Goal: Check status: Check status

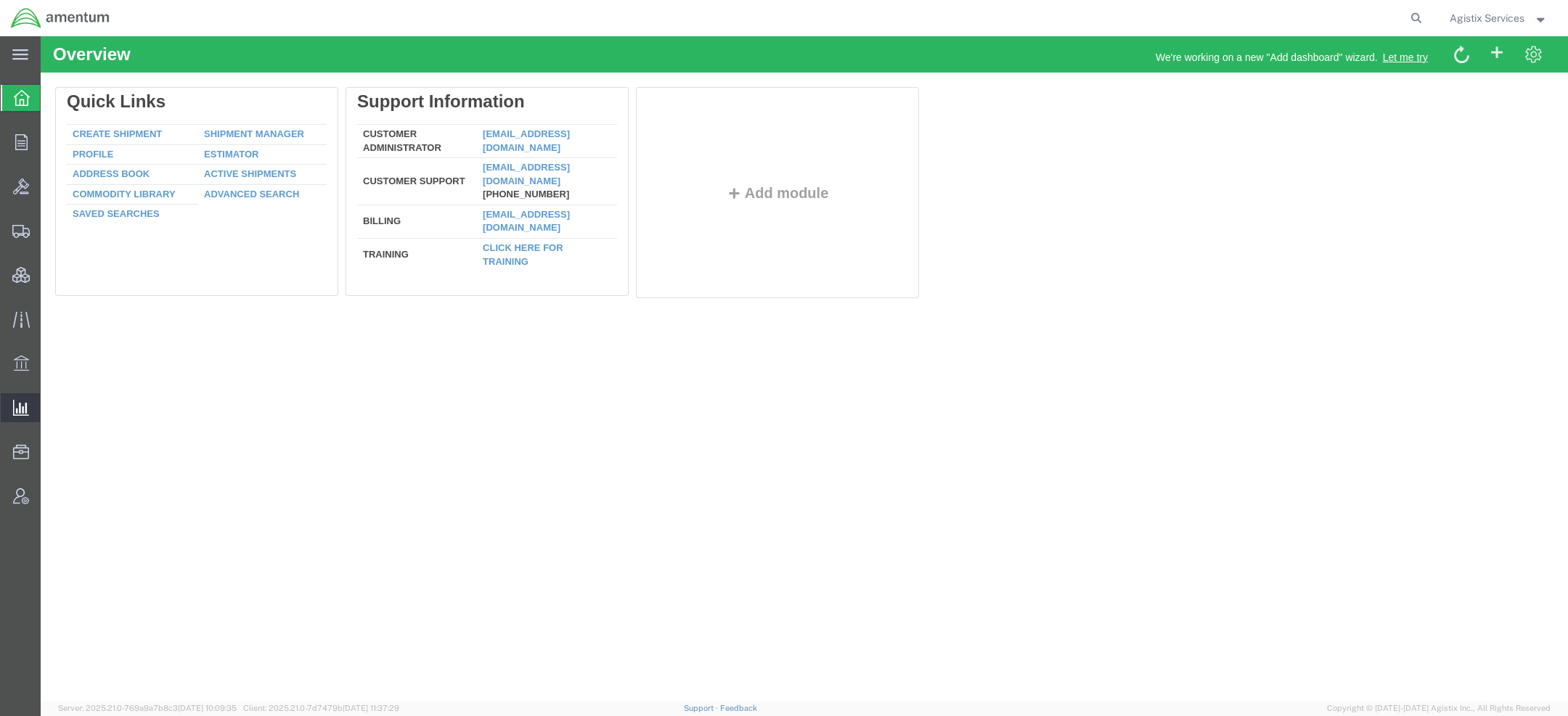
click at [0, 0] on span "Ad Hoc Reports" at bounding box center [0, 0] width 0 height 0
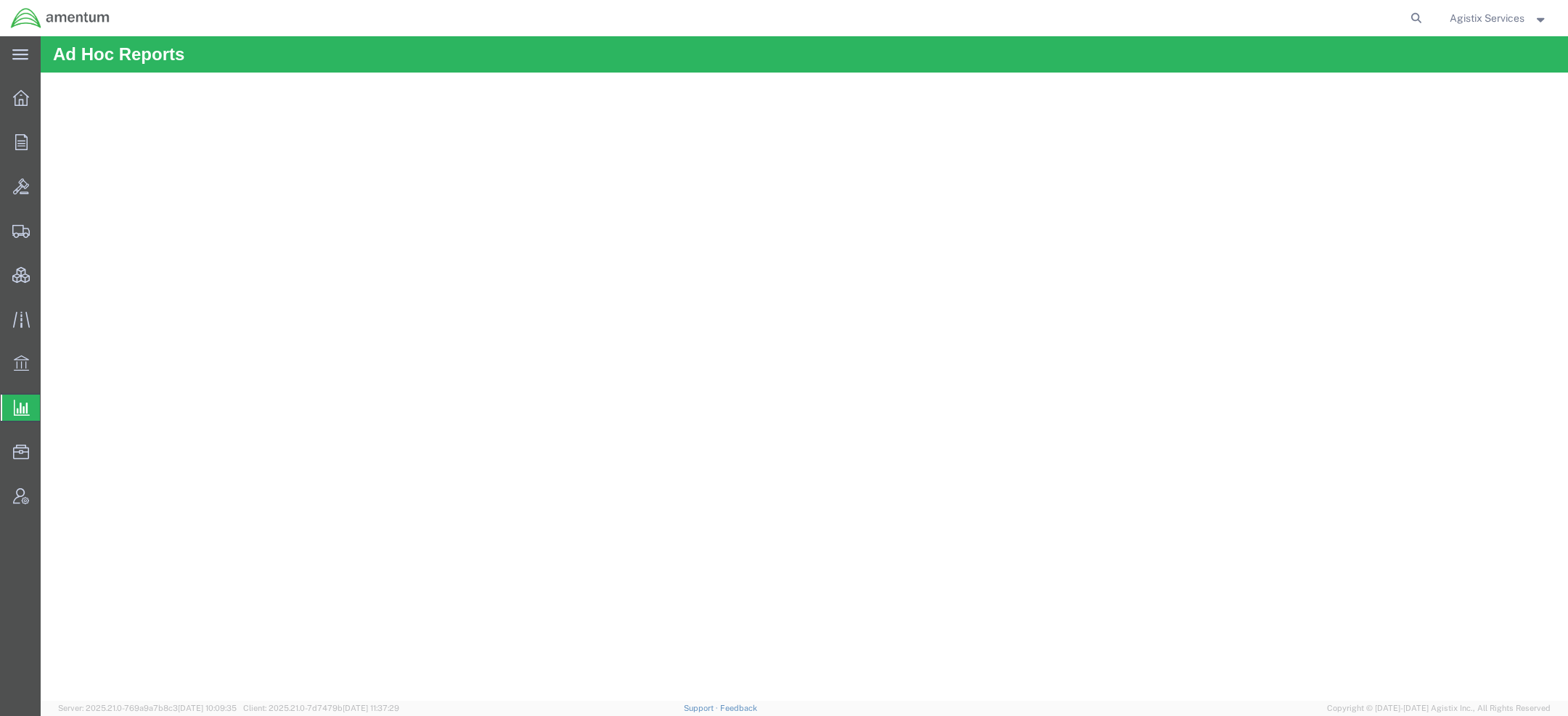
click at [1393, 18] on span "Agistix Services" at bounding box center [1487, 18] width 75 height 16
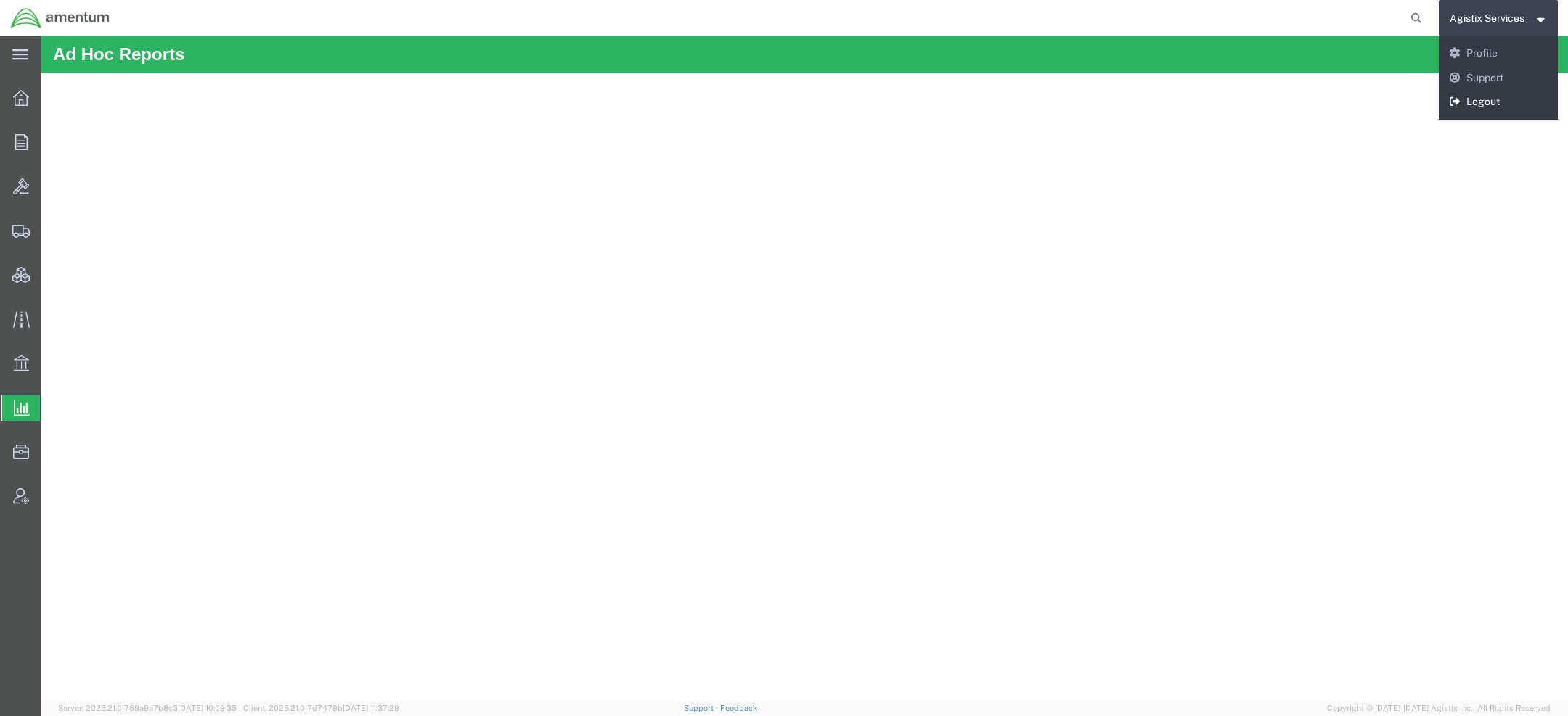
click at [1393, 99] on link "Logout" at bounding box center [1498, 103] width 120 height 25
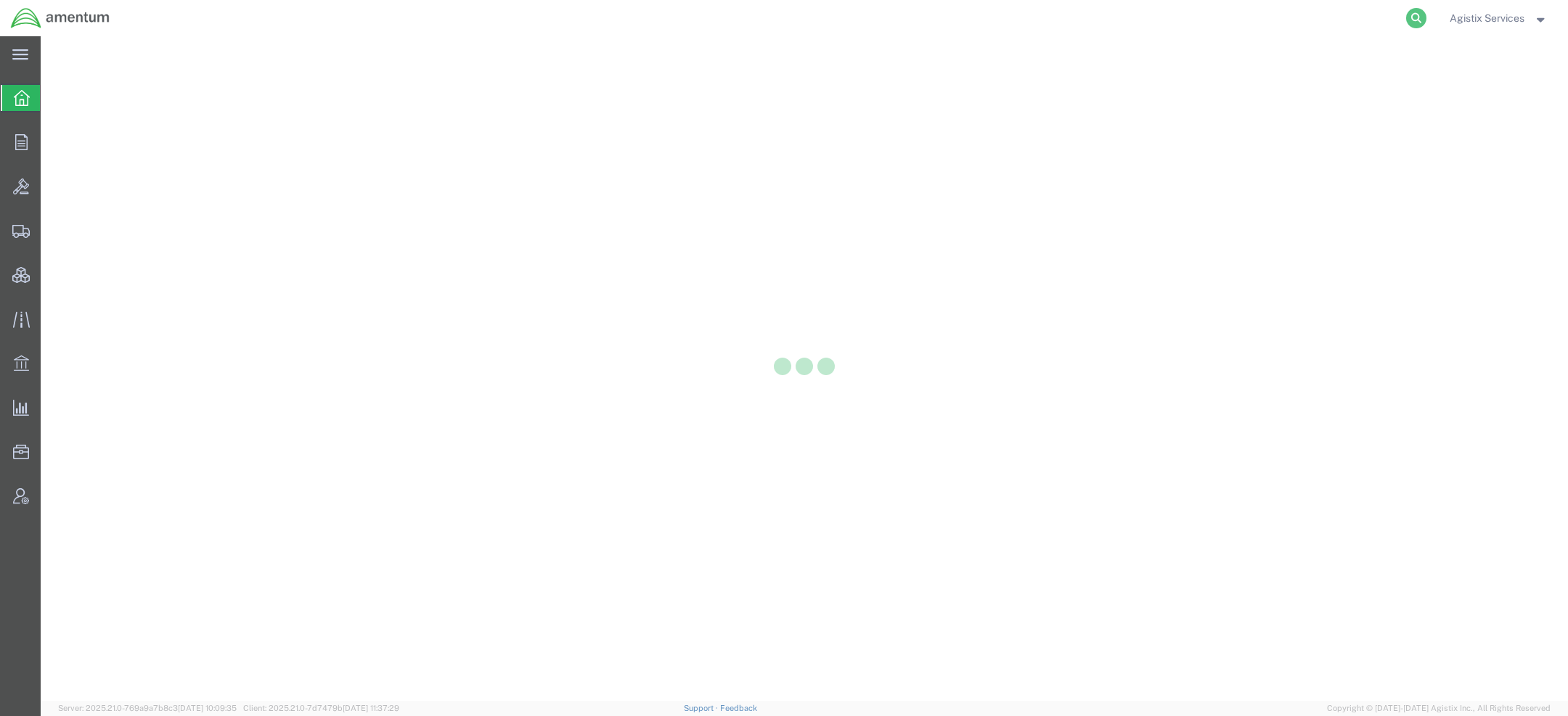
click at [1417, 11] on icon at bounding box center [1417, 18] width 21 height 21
paste input "57129178"
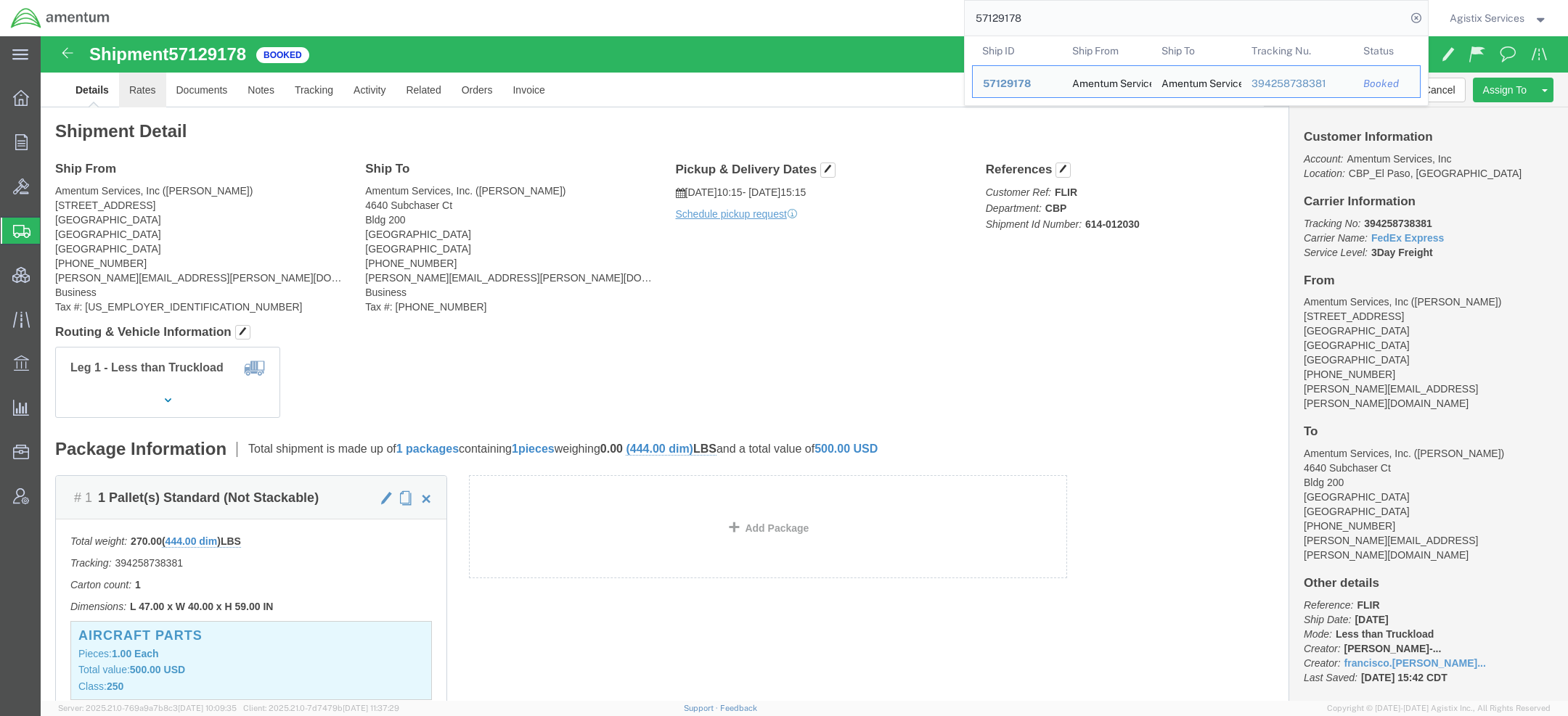
click link "Rates"
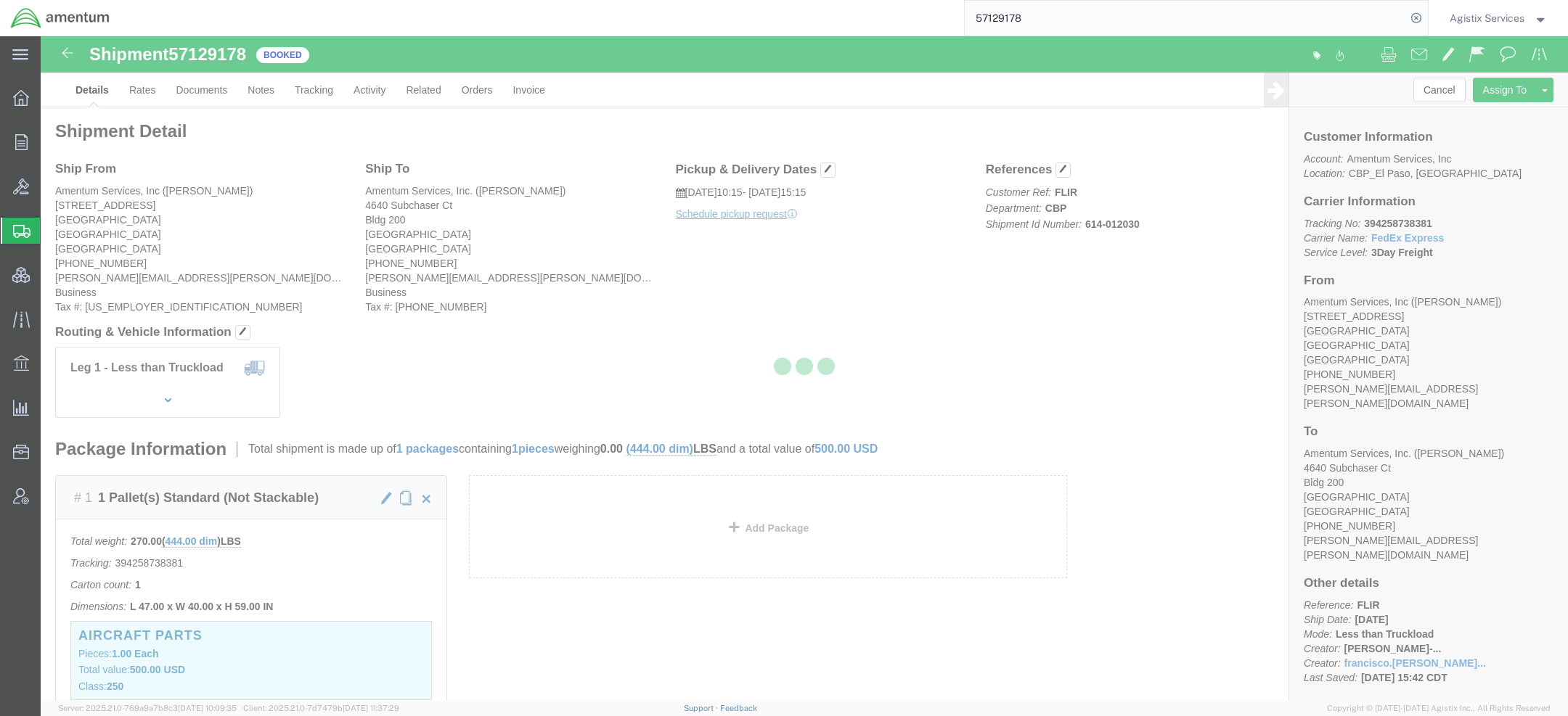
click div
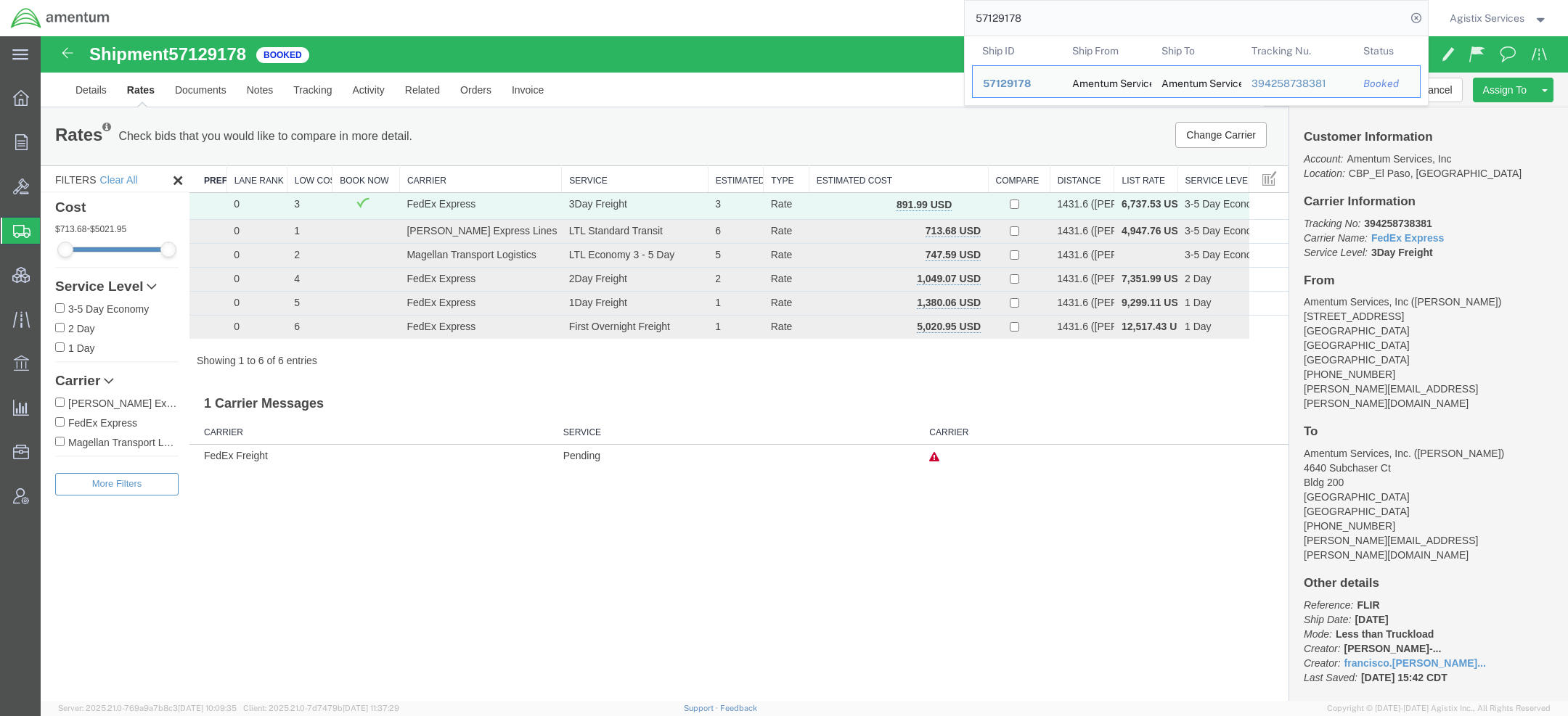
drag, startPoint x: 1054, startPoint y: 26, endPoint x: 694, endPoint y: 2, distance: 360.8
click at [729, 9] on div "57129178 Ship ID Ship From Ship To Tracking Nu. Status Ship ID 57129178 Ship Fr…" at bounding box center [774, 18] width 1307 height 36
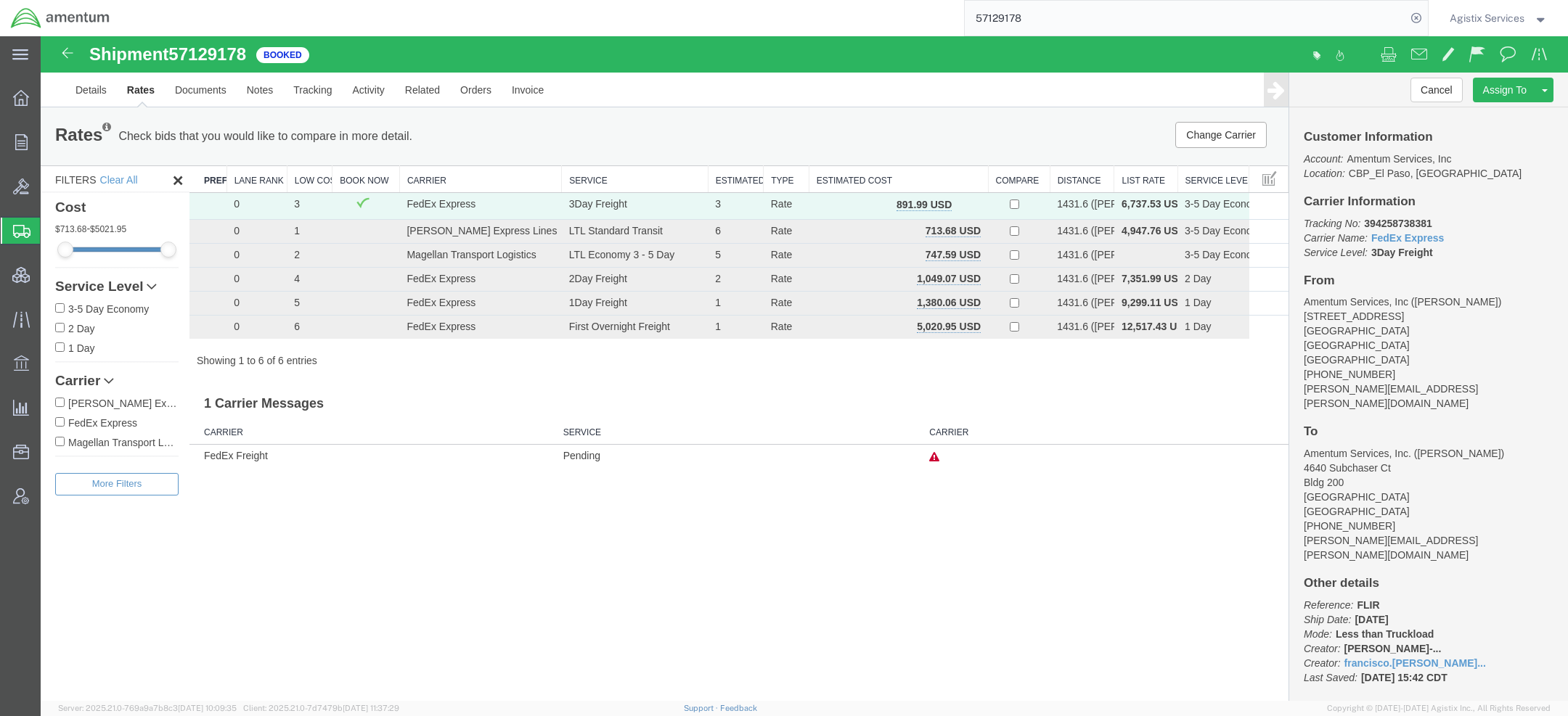
paste input "6164464"
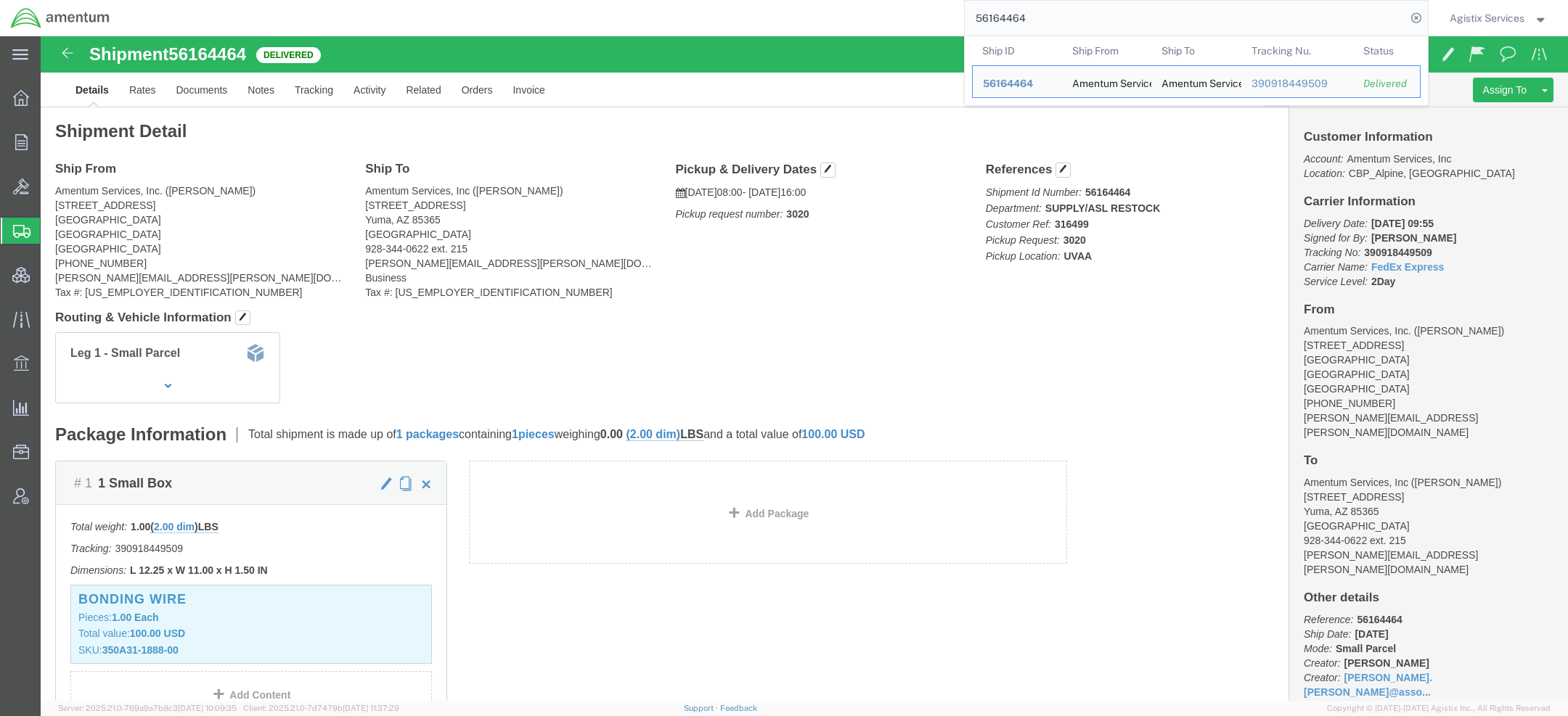
drag, startPoint x: 1039, startPoint y: 21, endPoint x: 773, endPoint y: -1, distance: 266.9
click at [773, 0] on html "main_menu Created with Sketch. Collapse Menu Overview Orders Order Manager Crea…" at bounding box center [784, 358] width 1568 height 716
paste input "7127395"
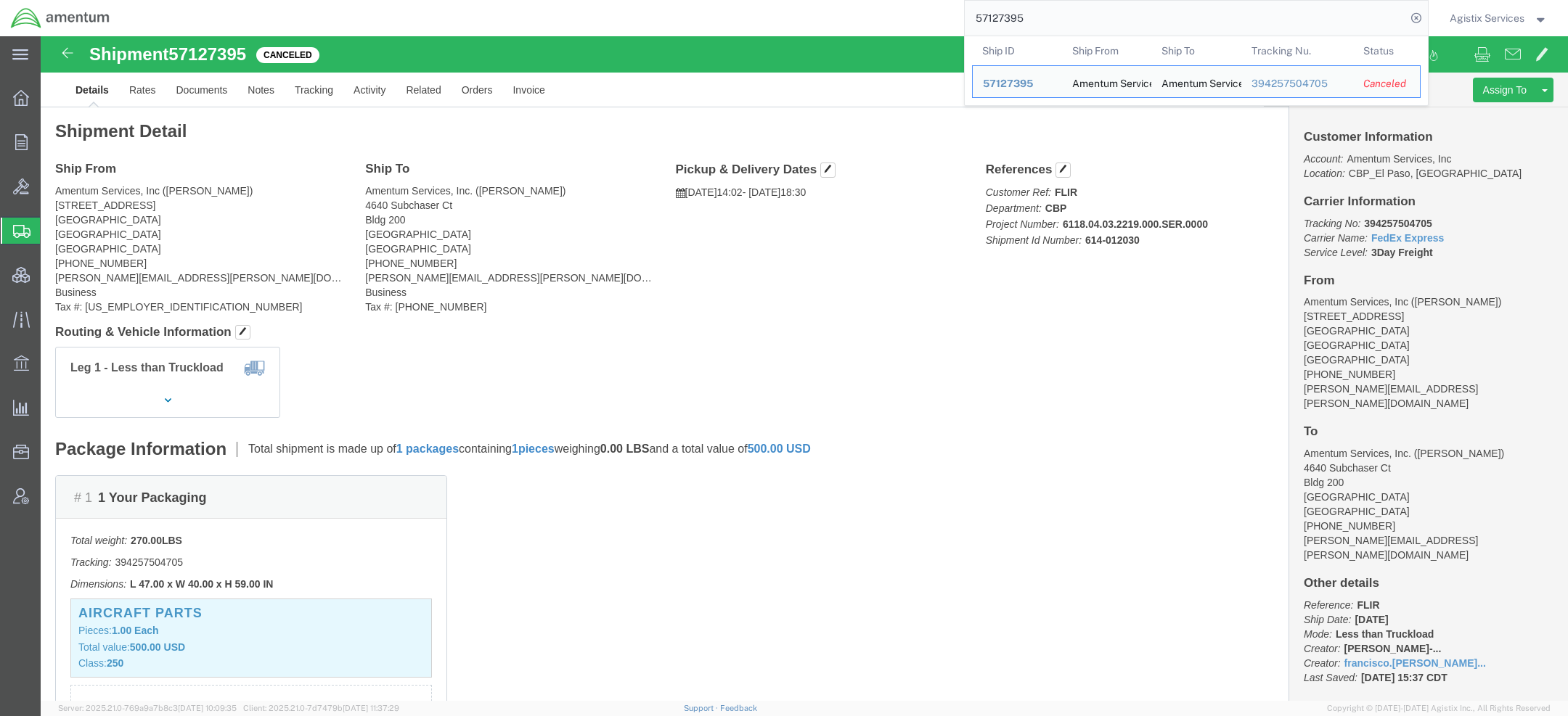
drag, startPoint x: 1022, startPoint y: 16, endPoint x: 776, endPoint y: 10, distance: 246.1
click at [778, 10] on div "57127395 Ship ID Ship From Ship To Tracking Nu. Status Ship ID 57127395 Ship Fr…" at bounding box center [774, 18] width 1307 height 36
paste input "9178"
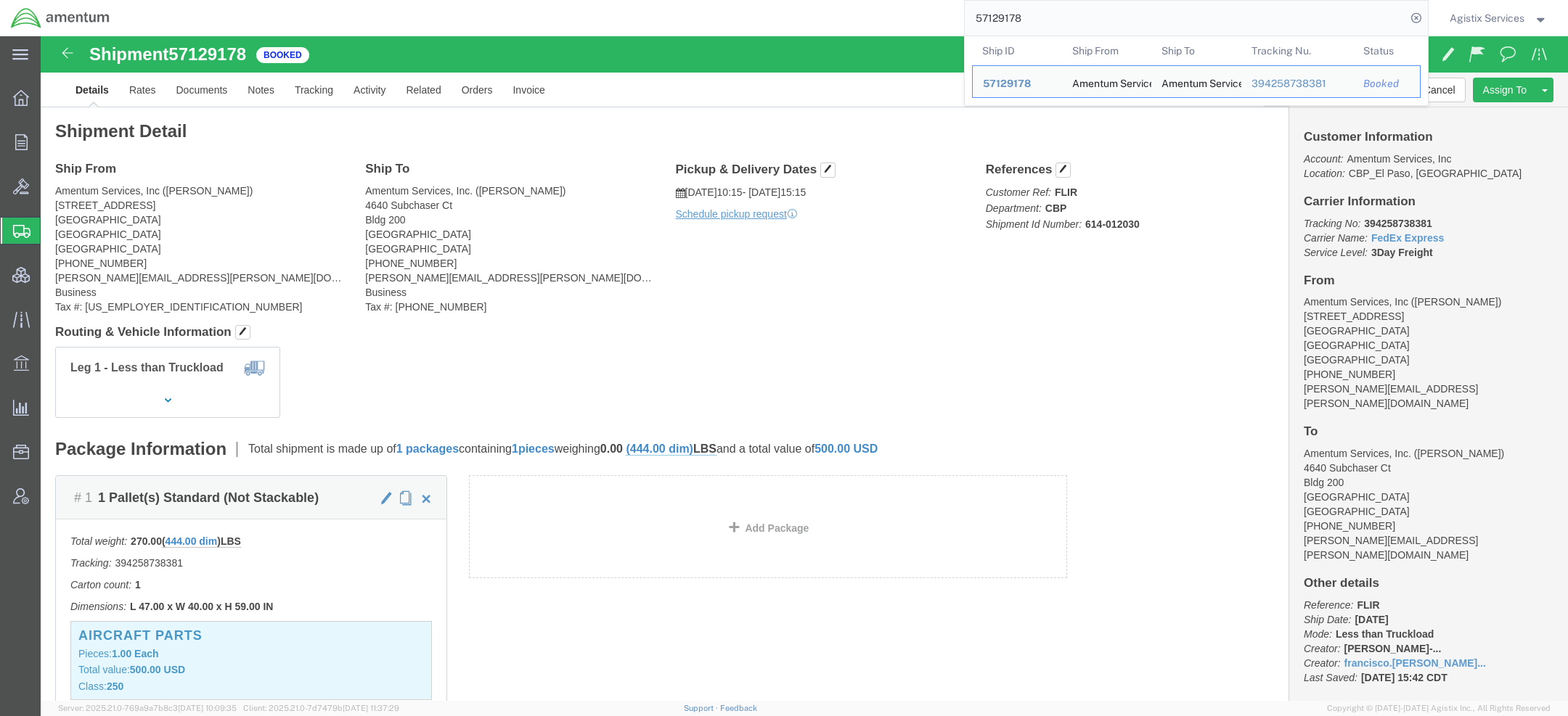
drag, startPoint x: 1026, startPoint y: 15, endPoint x: 778, endPoint y: 15, distance: 248.0
click at [778, 15] on div "57129178 Ship ID Ship From Ship To Tracking Nu. Status Ship ID 57129178 Ship Fr…" at bounding box center [774, 18] width 1307 height 36
paste input "8943"
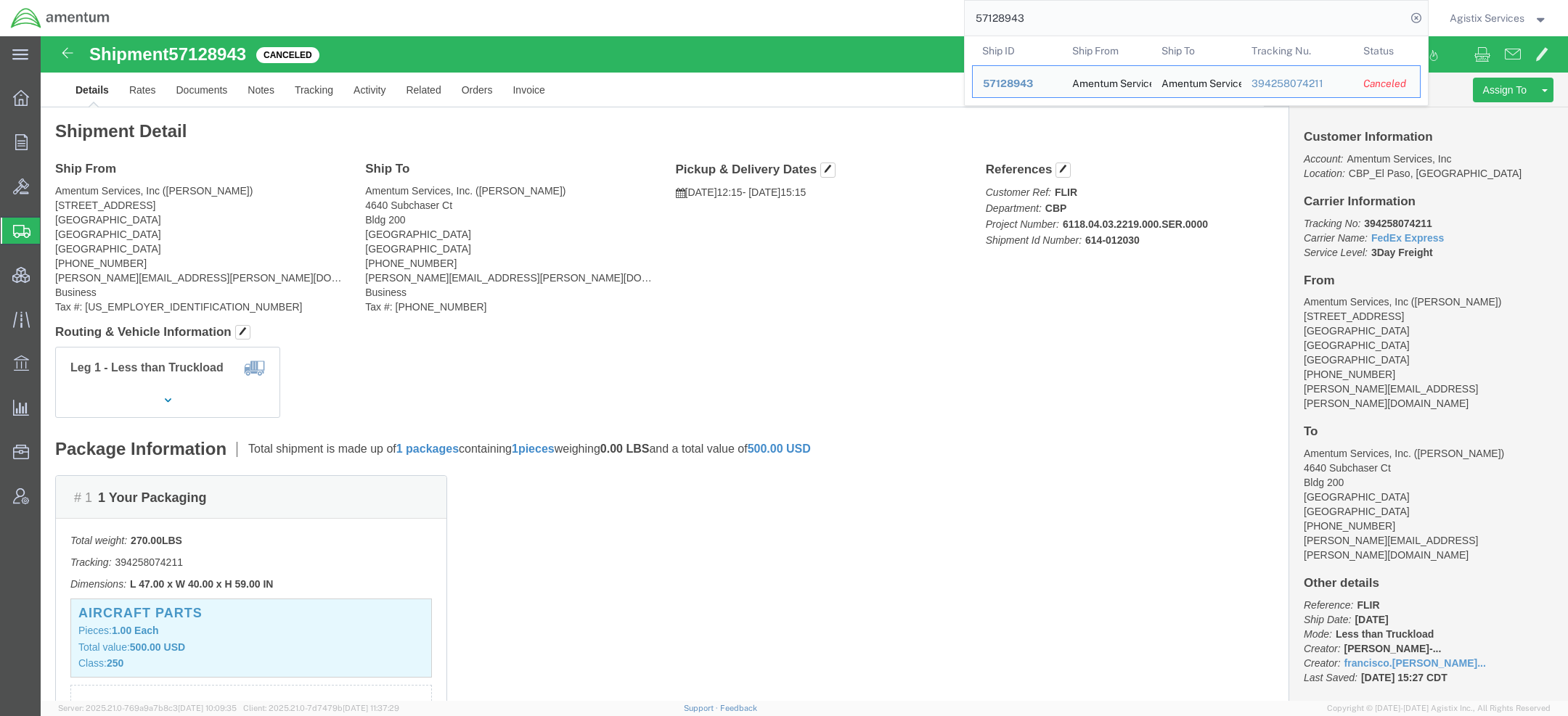
drag, startPoint x: 1043, startPoint y: 16, endPoint x: 709, endPoint y: 16, distance: 334.0
click at [791, 16] on div "57128943 Ship ID Ship From Ship To Tracking Nu. Status Ship ID 57128943 Ship Fr…" at bounding box center [774, 18] width 1307 height 36
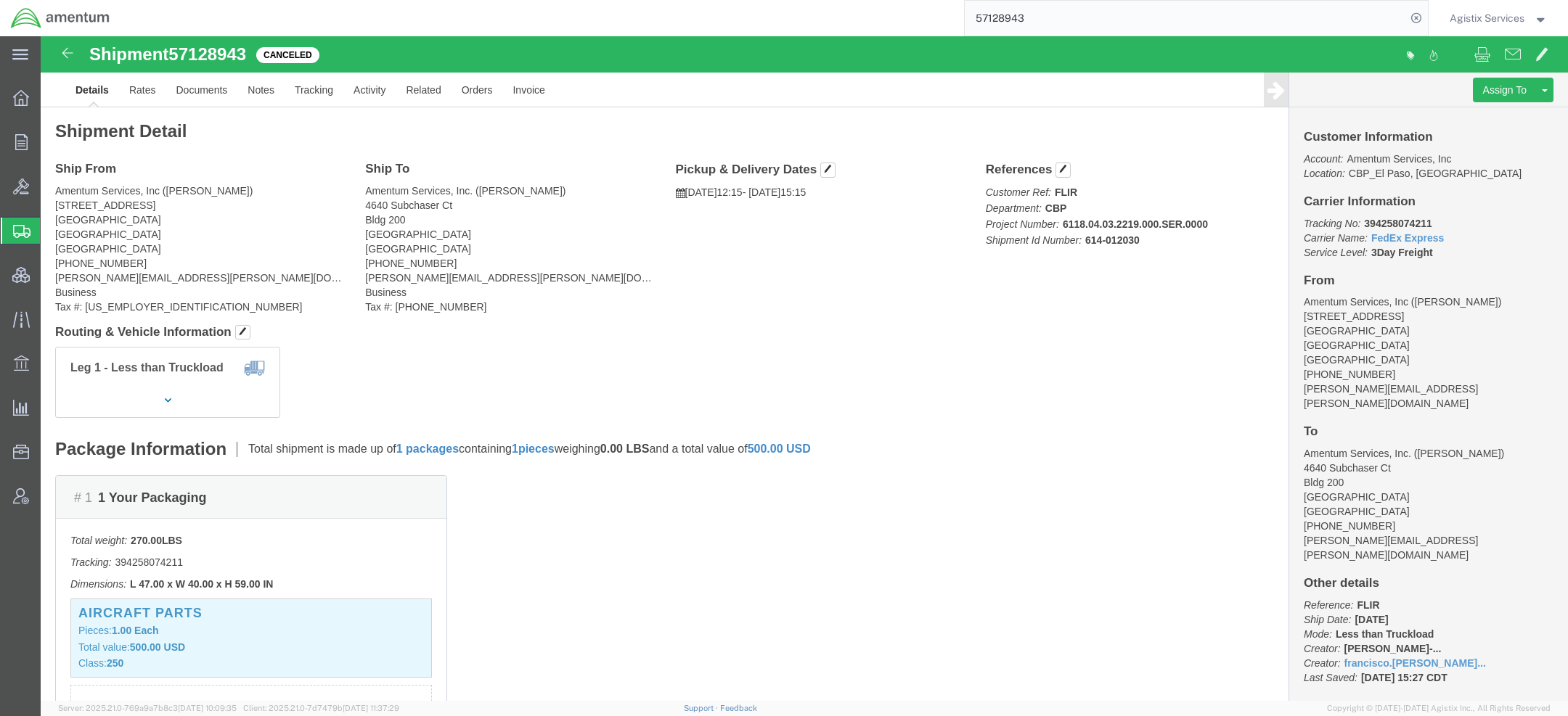
paste input "6164464"
type input "56164464"
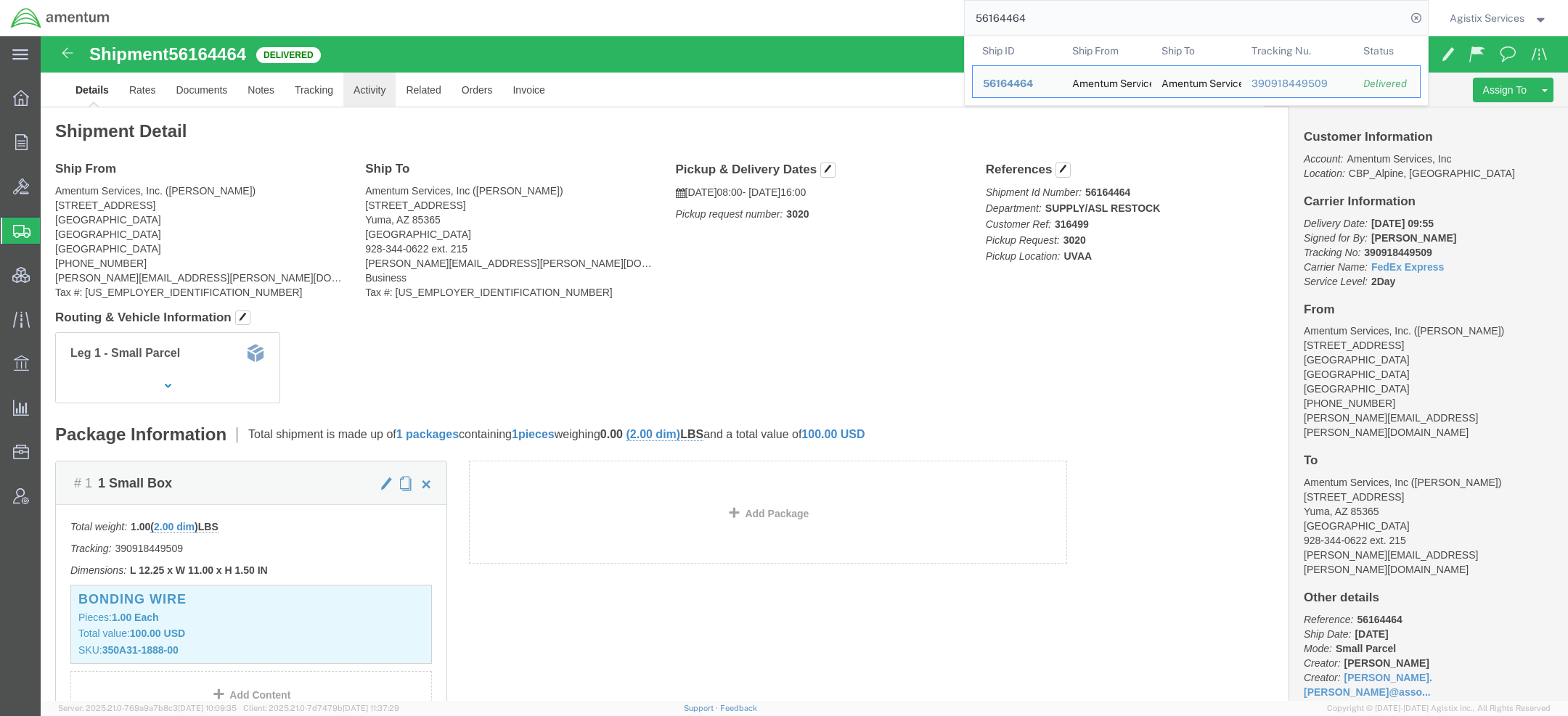
click link "Activity"
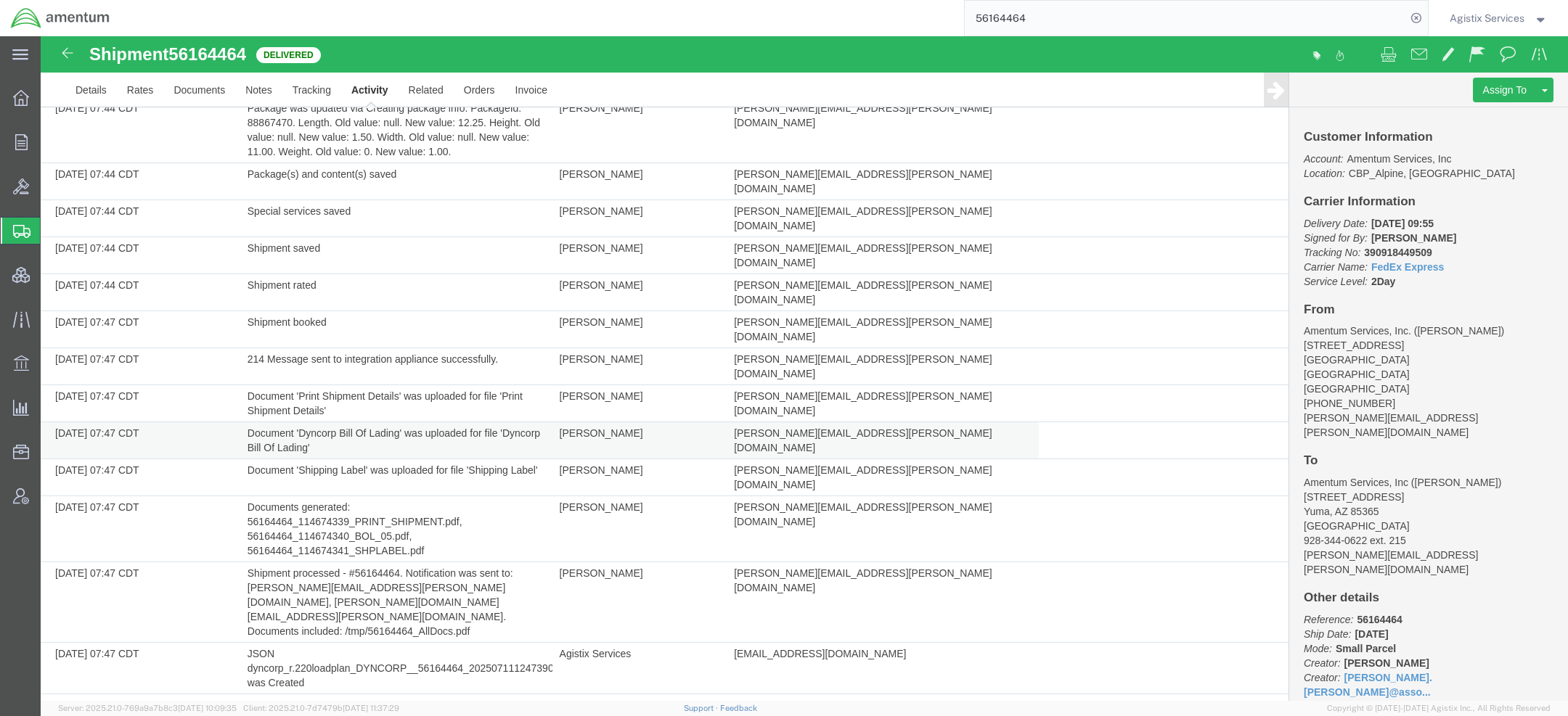
scroll to position [308, 0]
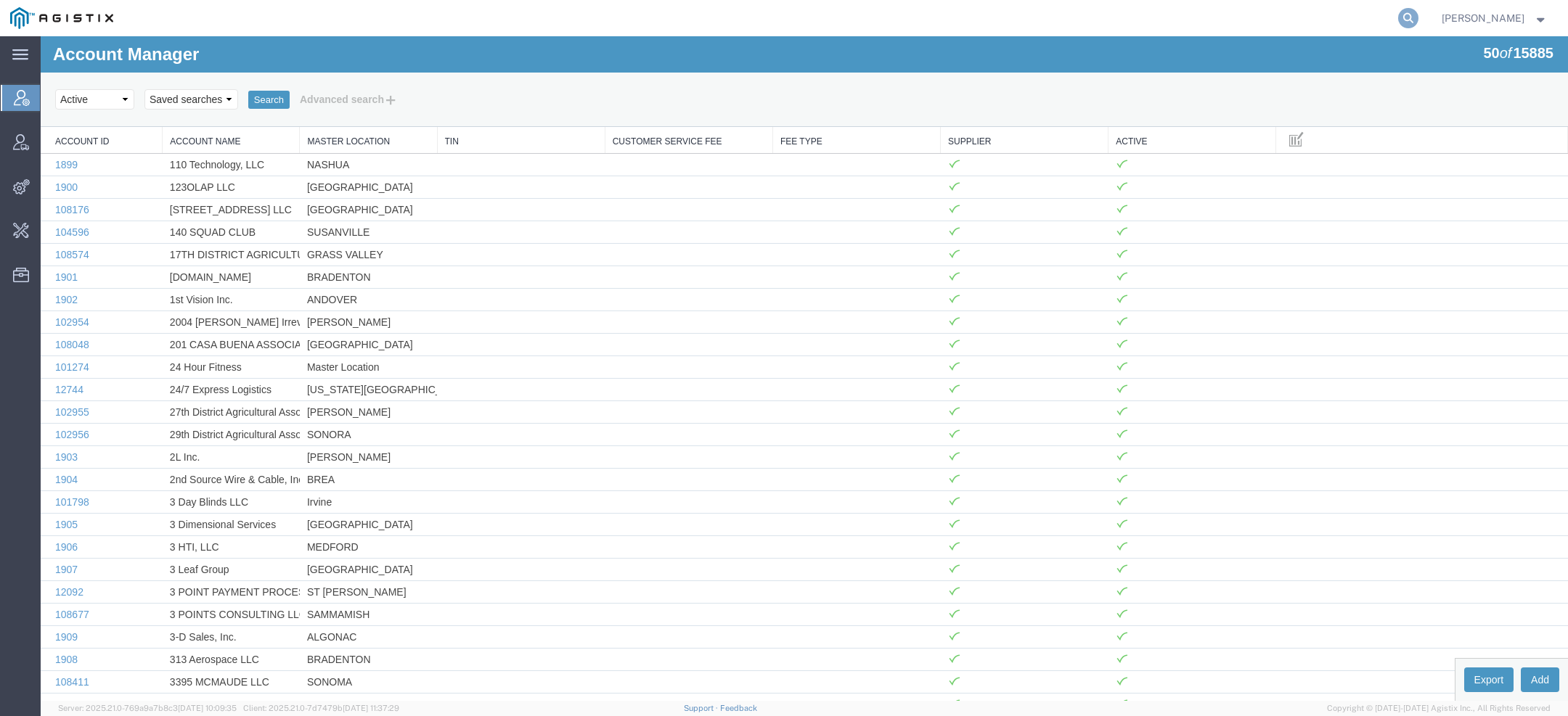
click at [1402, 12] on icon at bounding box center [1409, 18] width 21 height 21
type input "g"
type input "bices"
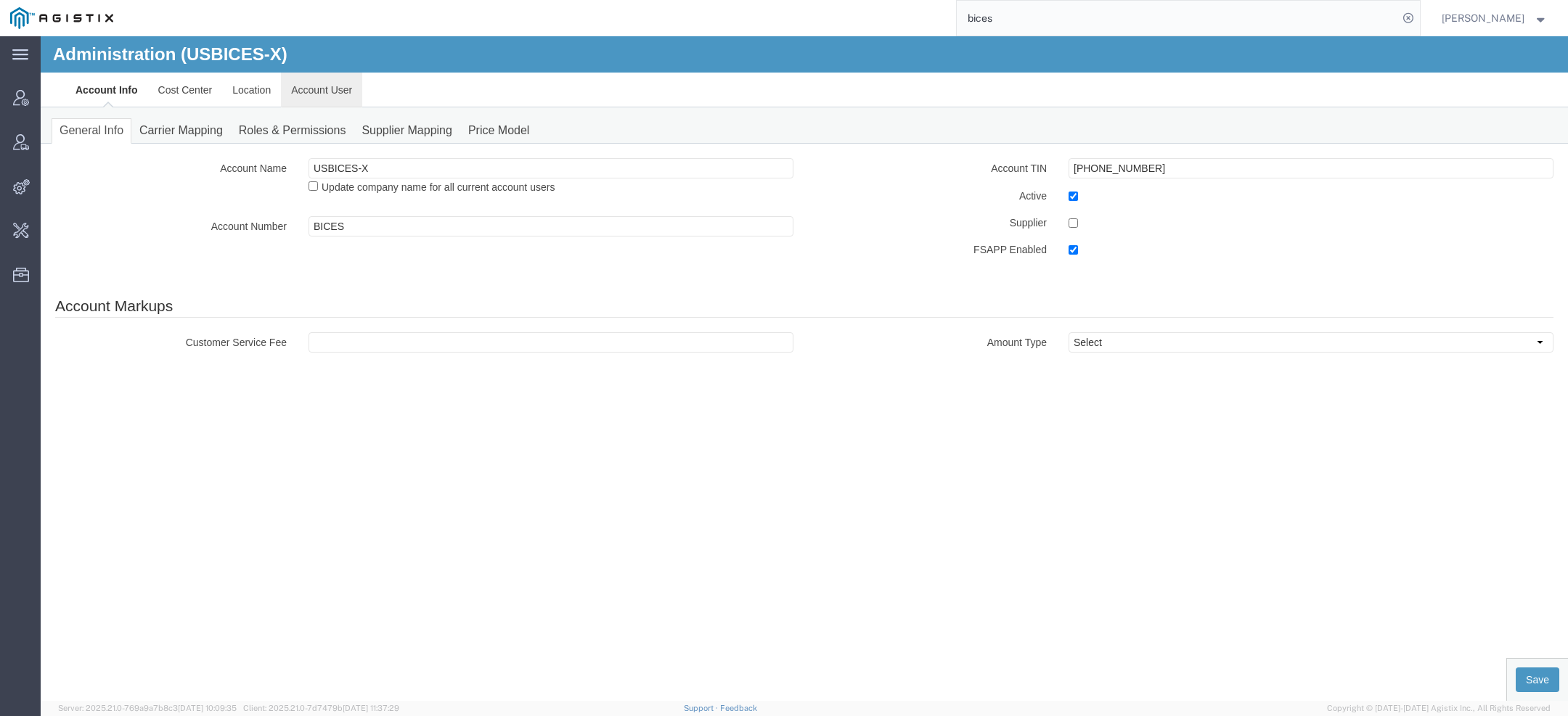
click at [341, 95] on link "Account User" at bounding box center [321, 90] width 82 height 35
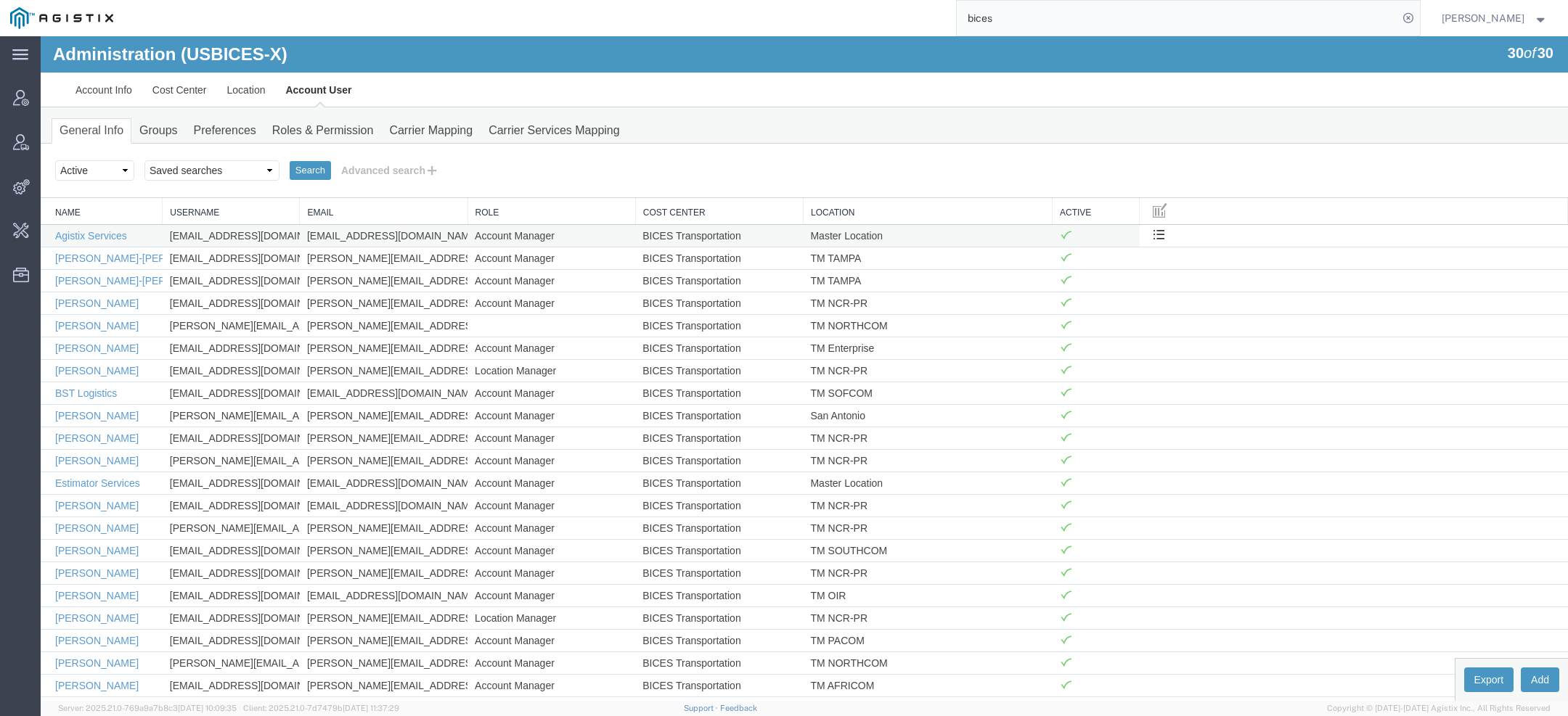
click at [102, 225] on td "Agistix Services" at bounding box center [101, 235] width 122 height 23
click at [104, 234] on link "Agistix Services" at bounding box center [91, 236] width 72 height 12
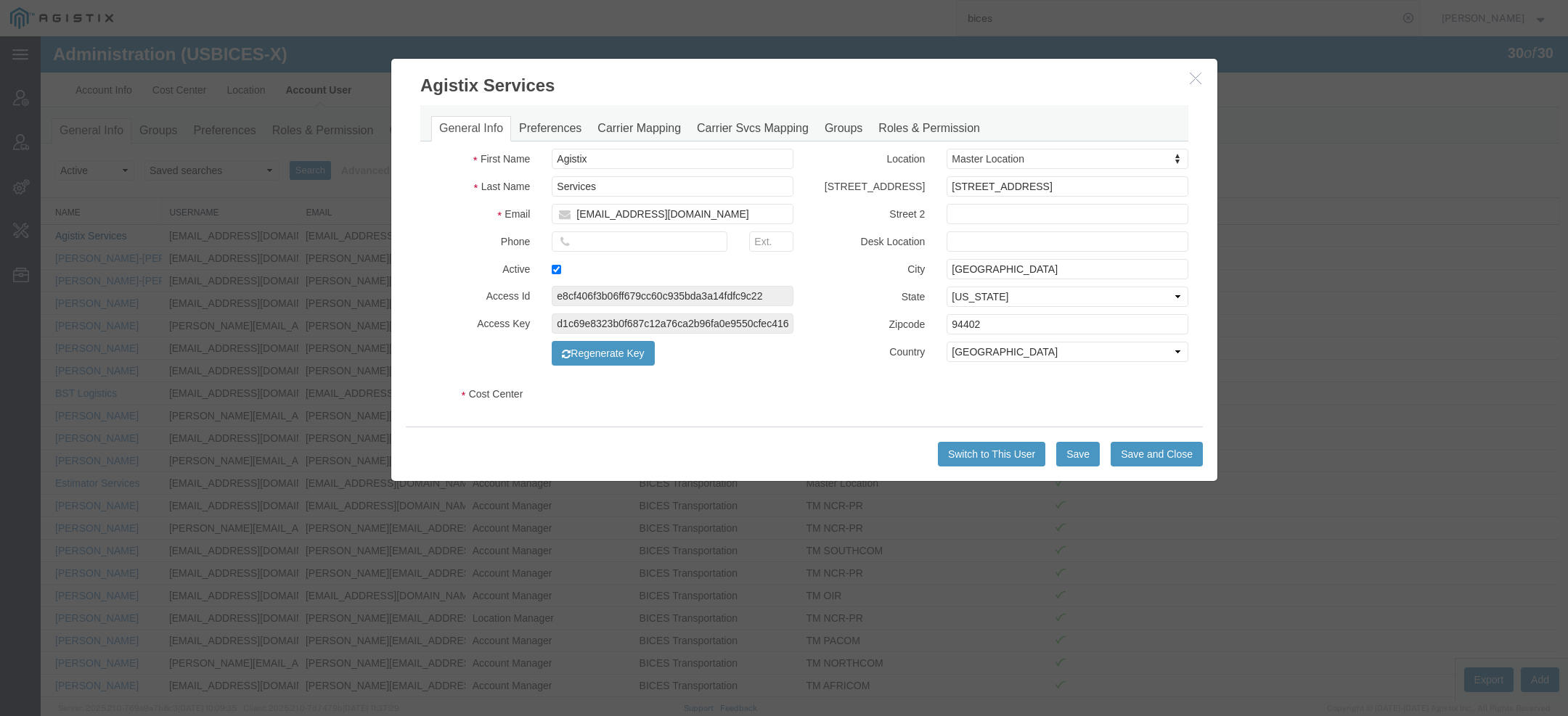
select select "COSTCENTER"
select select "43968"
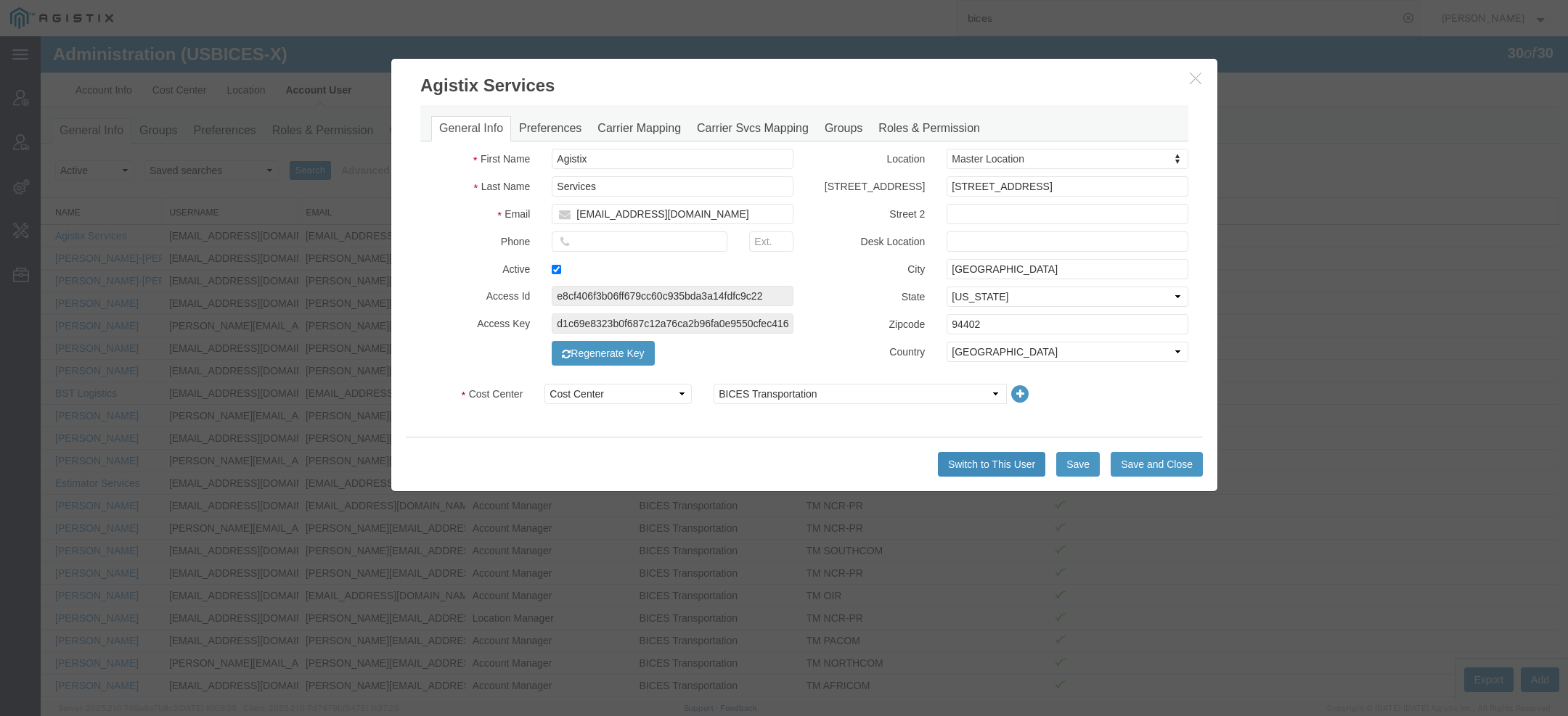
click at [990, 455] on button "Switch to This User" at bounding box center [991, 465] width 107 height 25
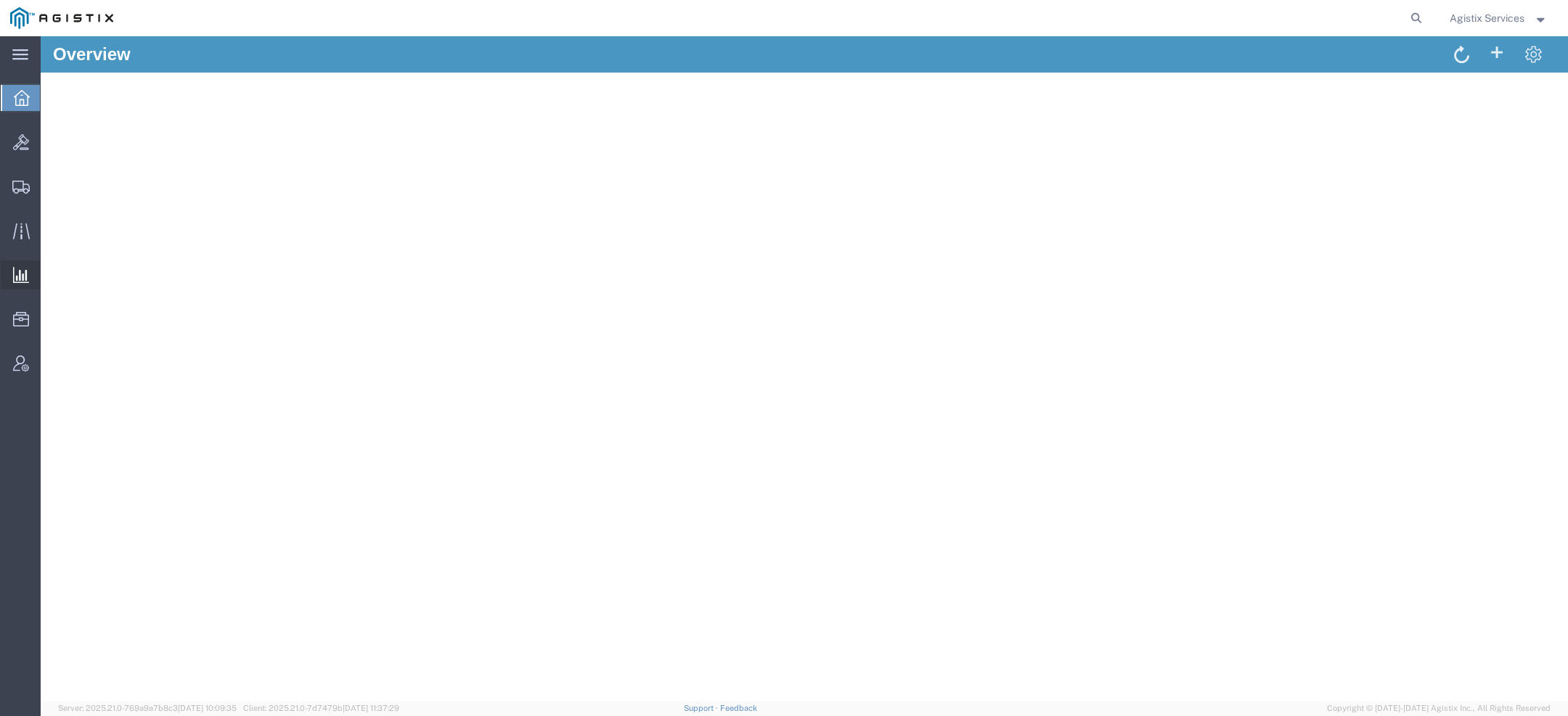
click at [0, 0] on span "Ad Hoc Reports" at bounding box center [0, 0] width 0 height 0
click at [1484, 23] on span "Agistix Services" at bounding box center [1487, 18] width 75 height 16
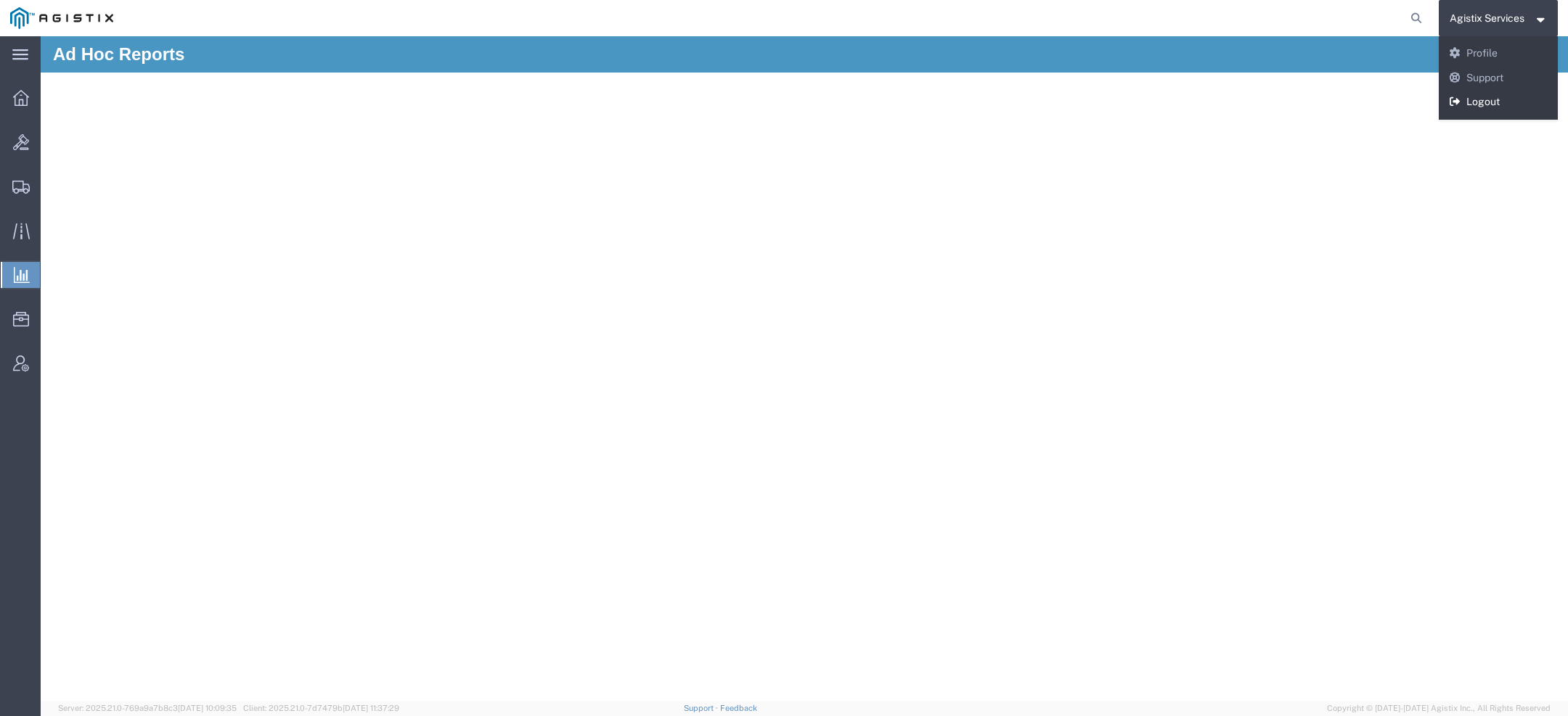
click at [1477, 106] on link "Logout" at bounding box center [1498, 103] width 120 height 25
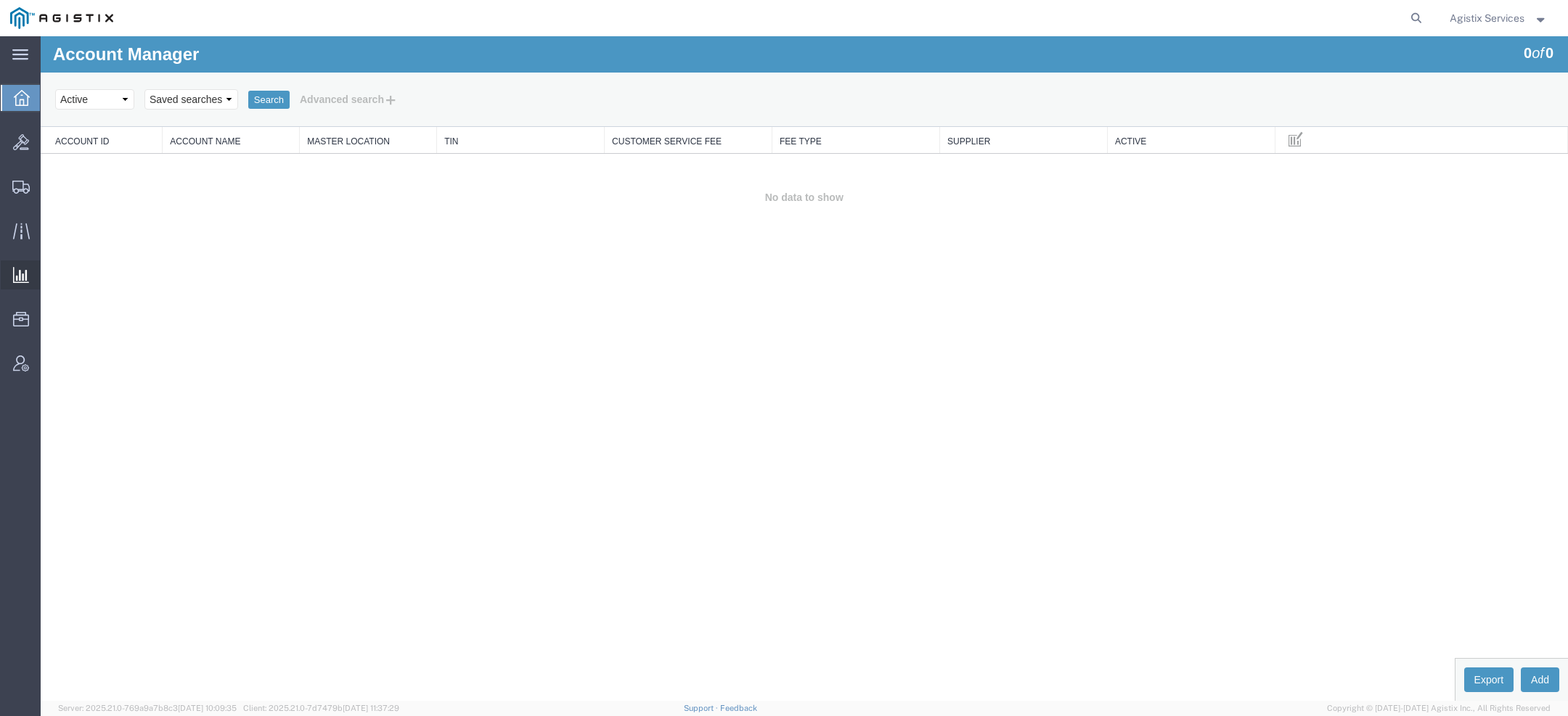
click at [0, 0] on span "Saved Reports" at bounding box center [0, 0] width 0 height 0
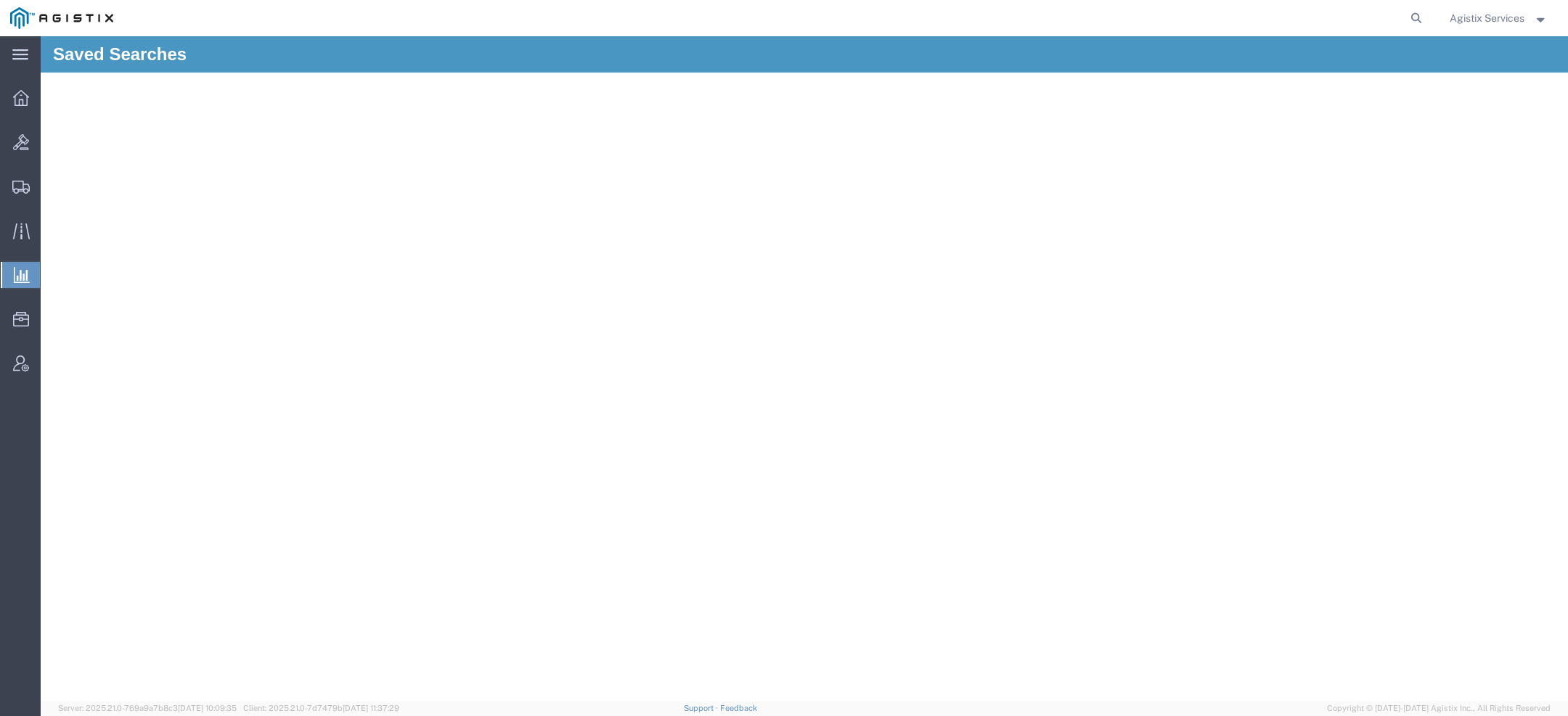
click at [0, 0] on span "Saved Reports" at bounding box center [0, 0] width 0 height 0
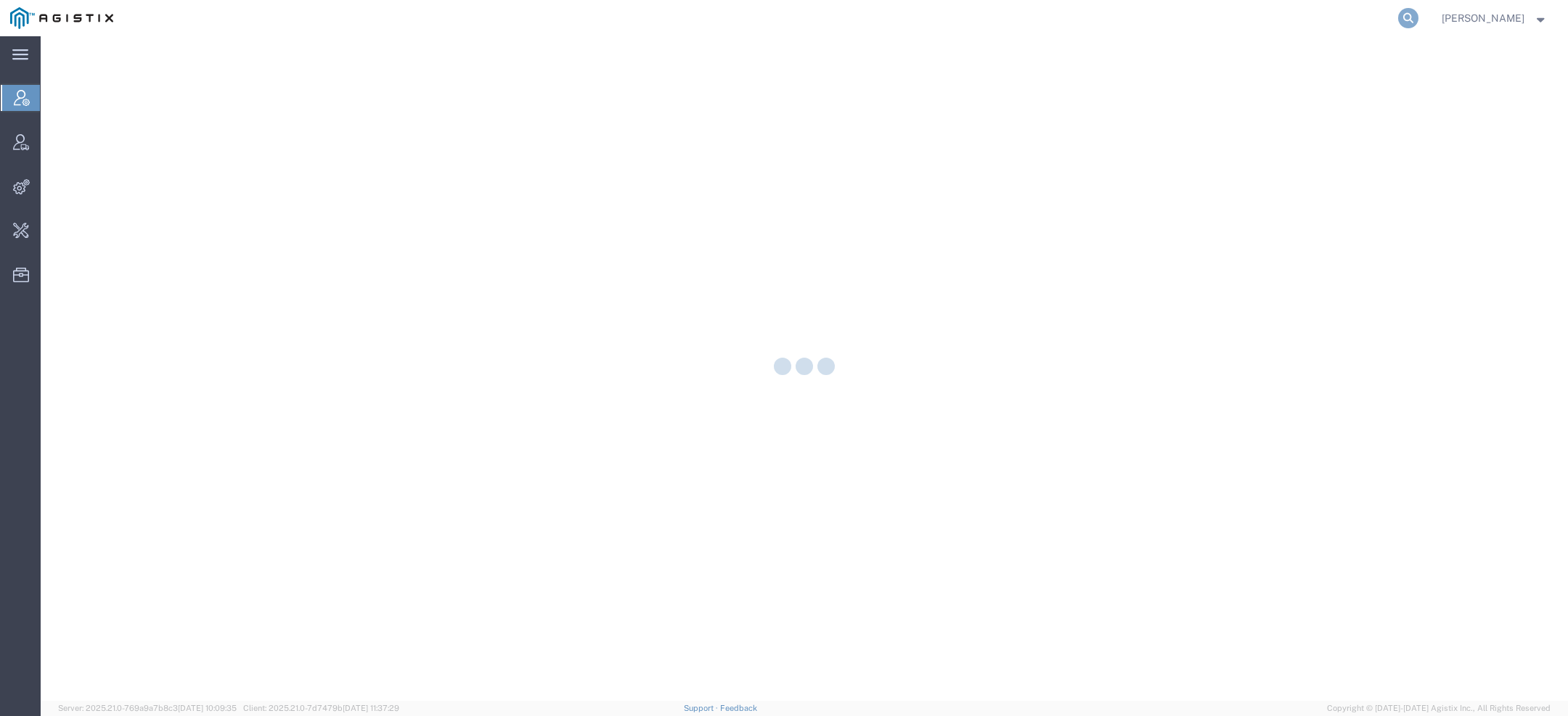
click at [1413, 17] on icon at bounding box center [1409, 18] width 21 height 21
paste input "1365766522"
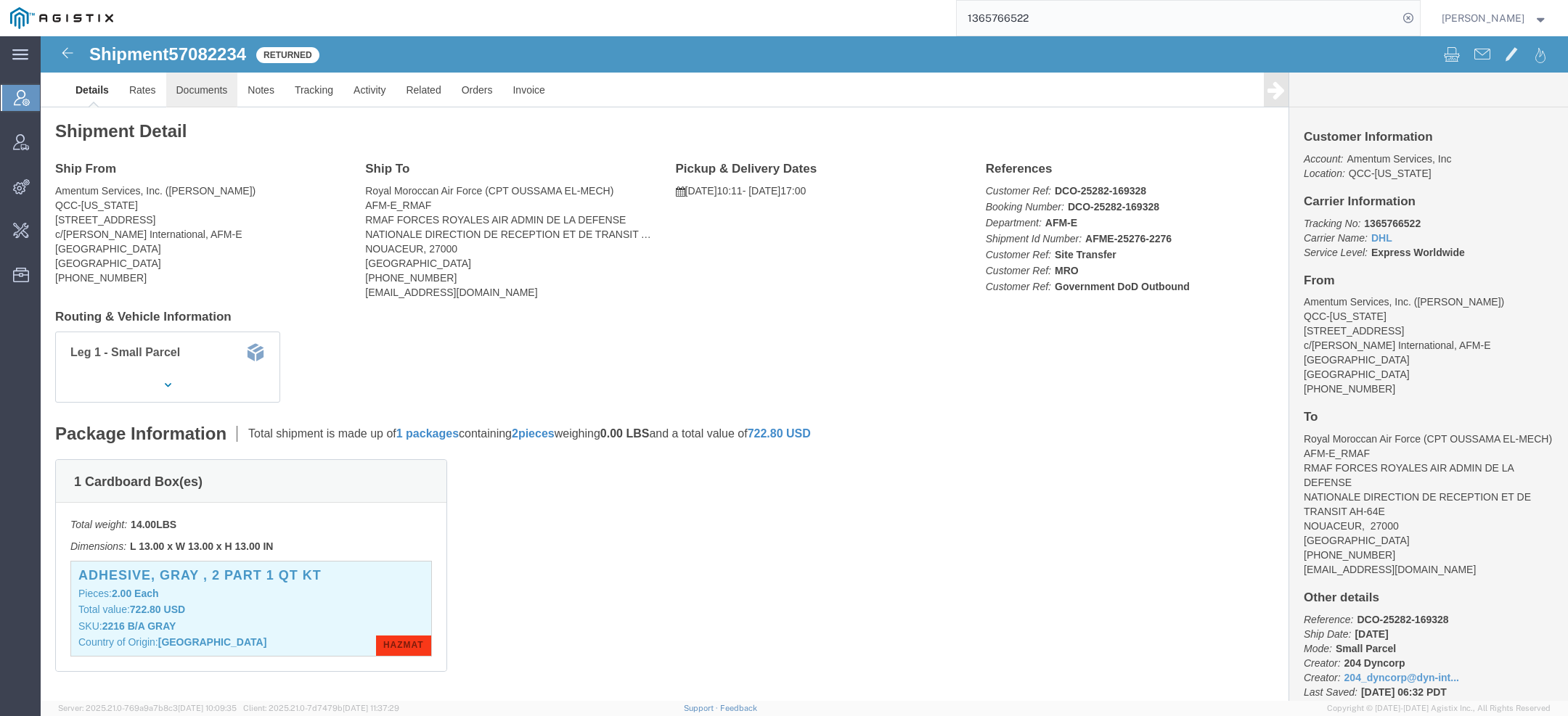
click link "Documents"
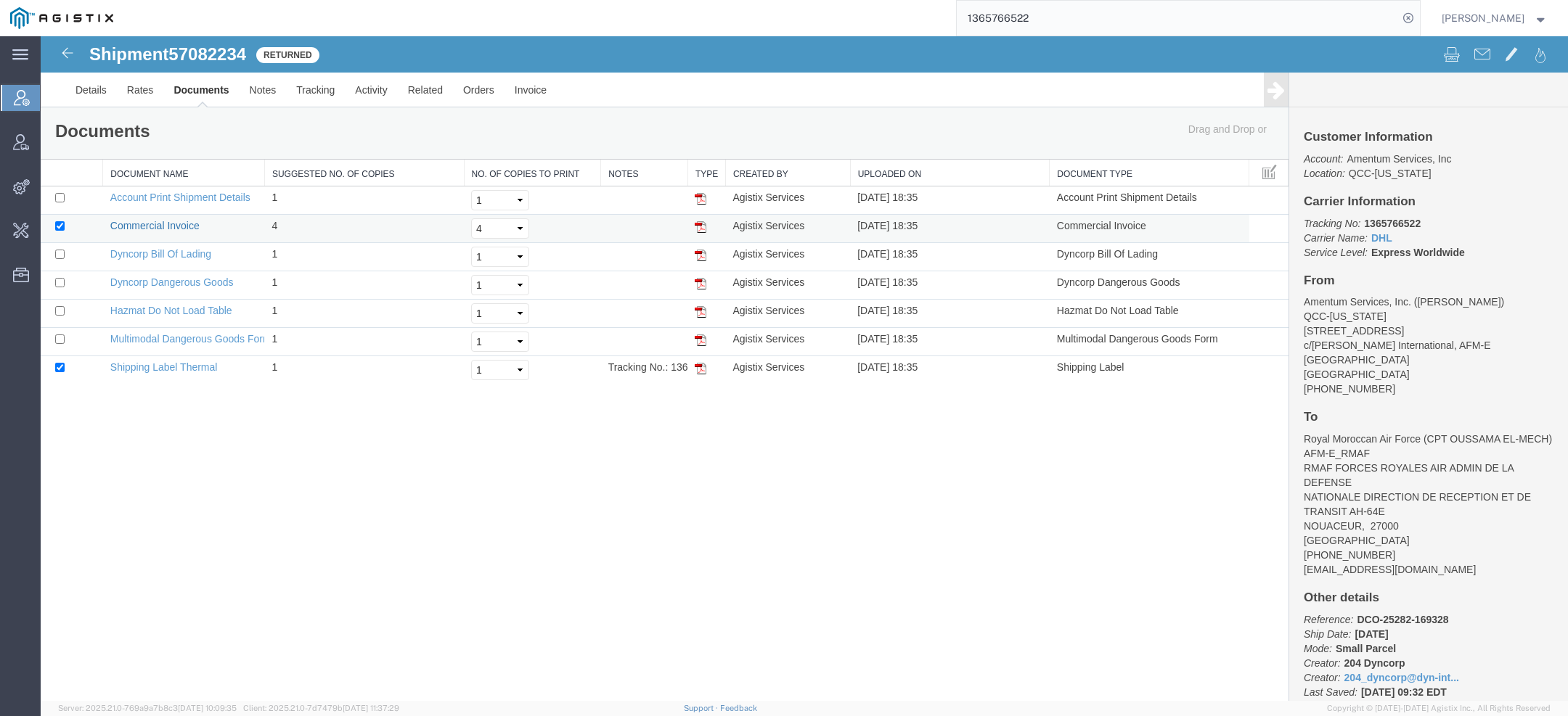
drag, startPoint x: 156, startPoint y: 223, endPoint x: 827, endPoint y: 40, distance: 695.5
click at [156, 223] on link "Commercial Invoice" at bounding box center [155, 225] width 90 height 12
click at [173, 366] on link "Shipping Label Thermal" at bounding box center [164, 367] width 107 height 12
click at [362, 88] on link "Activity" at bounding box center [370, 90] width 52 height 35
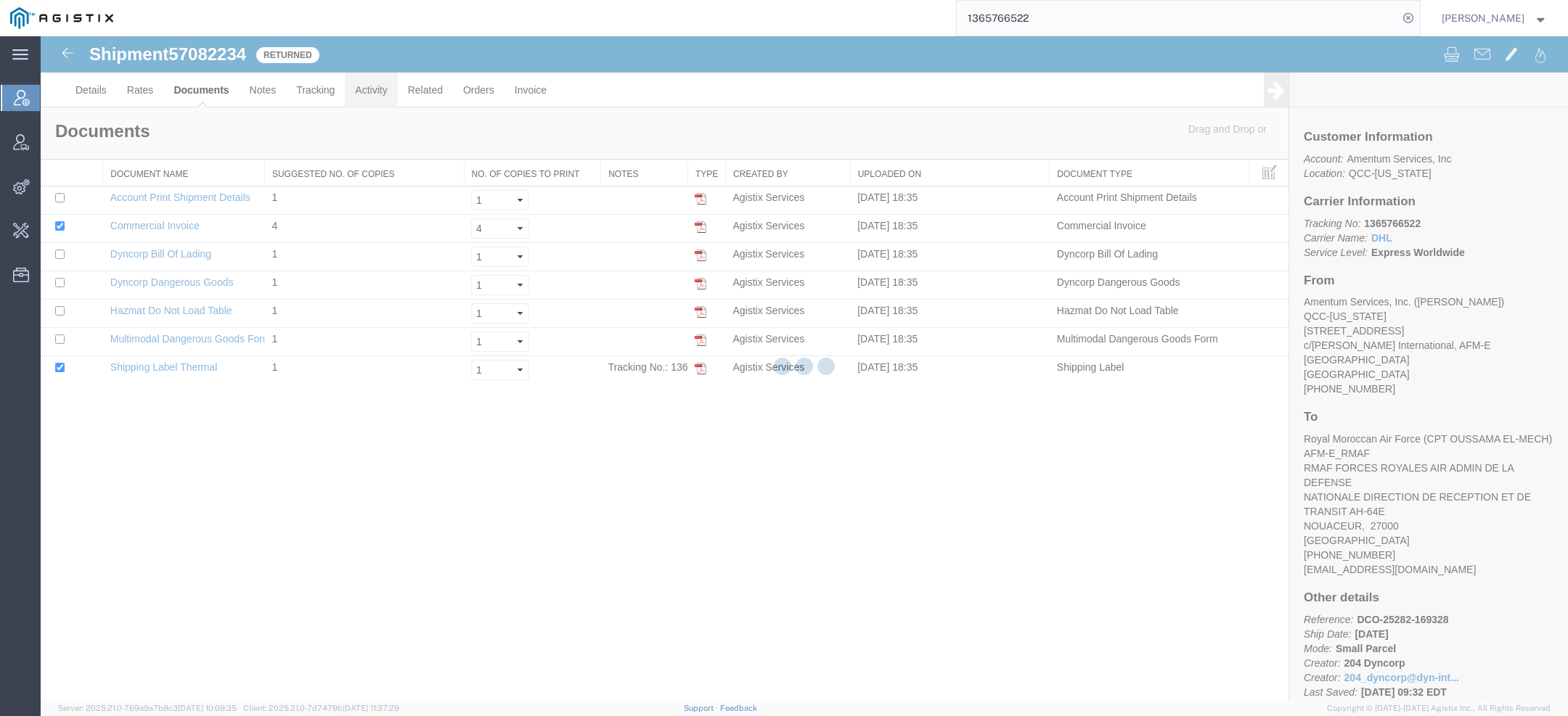
click at [362, 88] on div at bounding box center [804, 368] width 1528 height 665
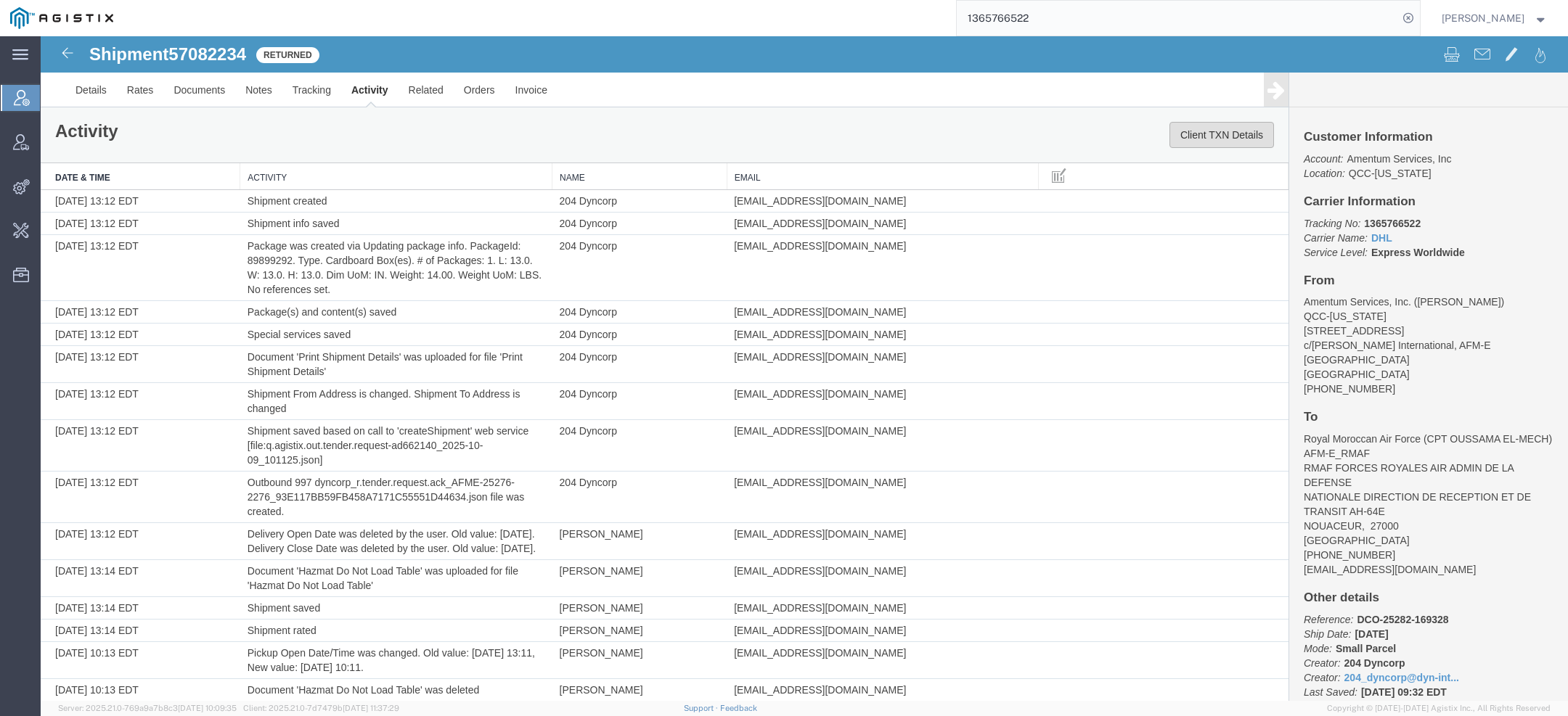
click at [1206, 131] on button "Client TXN Details" at bounding box center [1222, 135] width 104 height 26
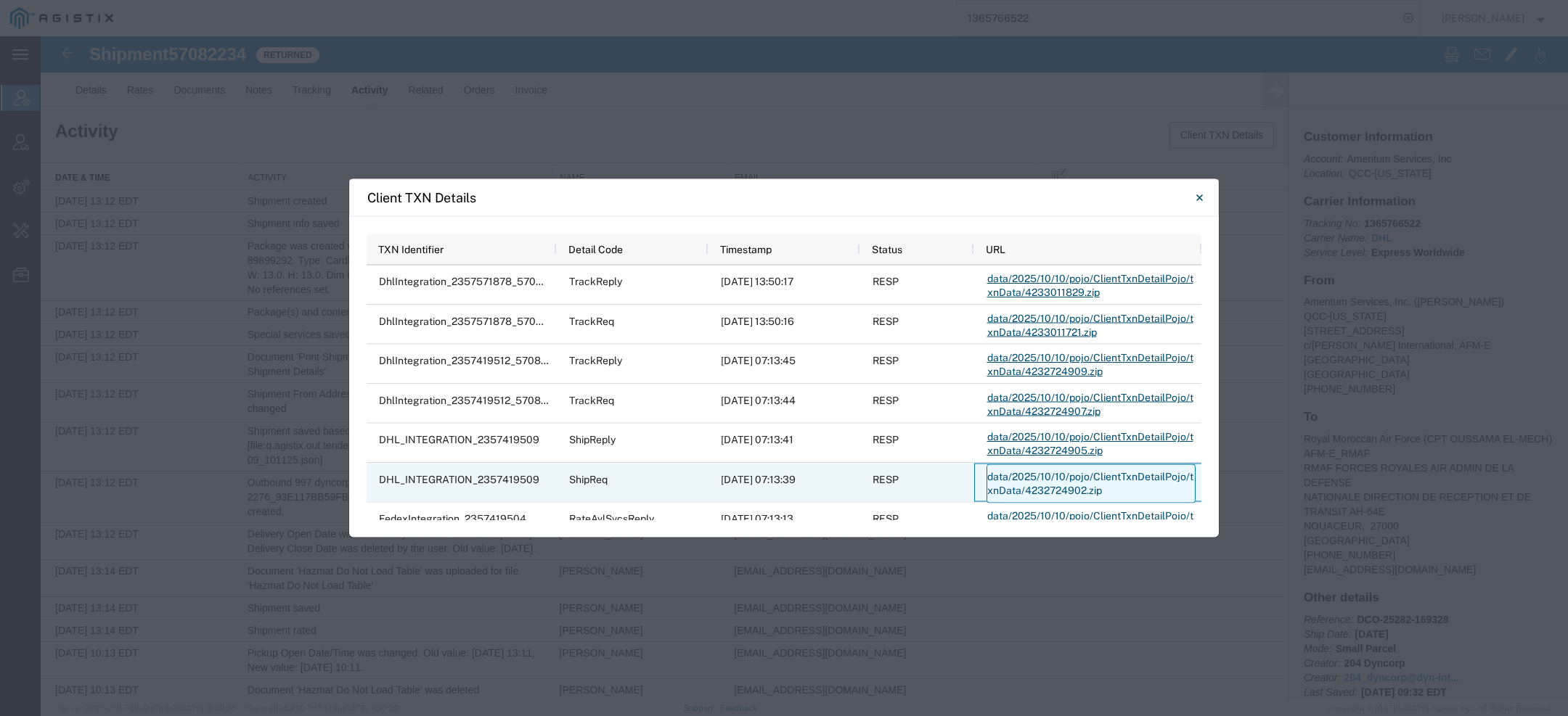
click at [1012, 477] on link "data/2025/10/10/pojo/ClientTxnDetailPojo/txnData/4232724902.zip" at bounding box center [1091, 482] width 209 height 39
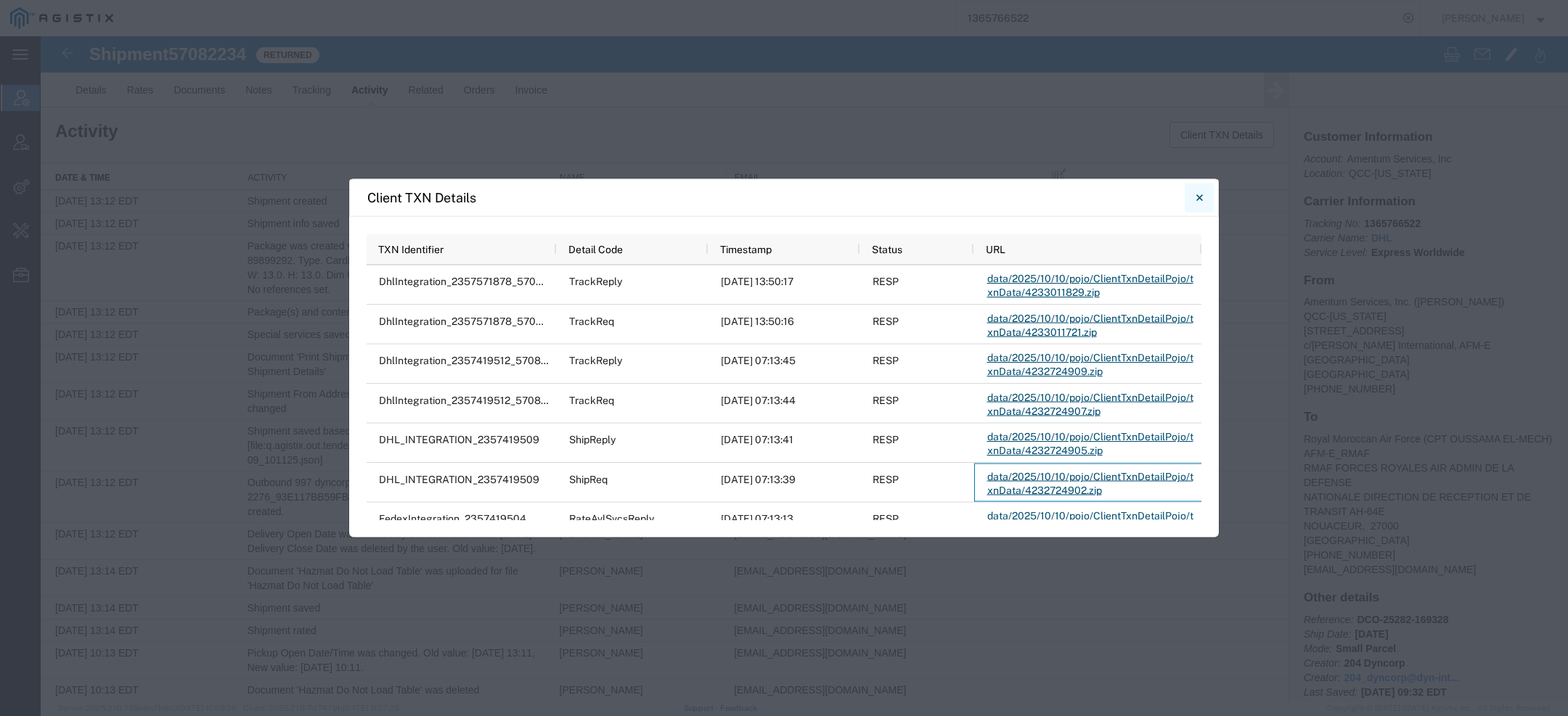
click at [1196, 192] on icon "Close" at bounding box center [1199, 198] width 7 height 18
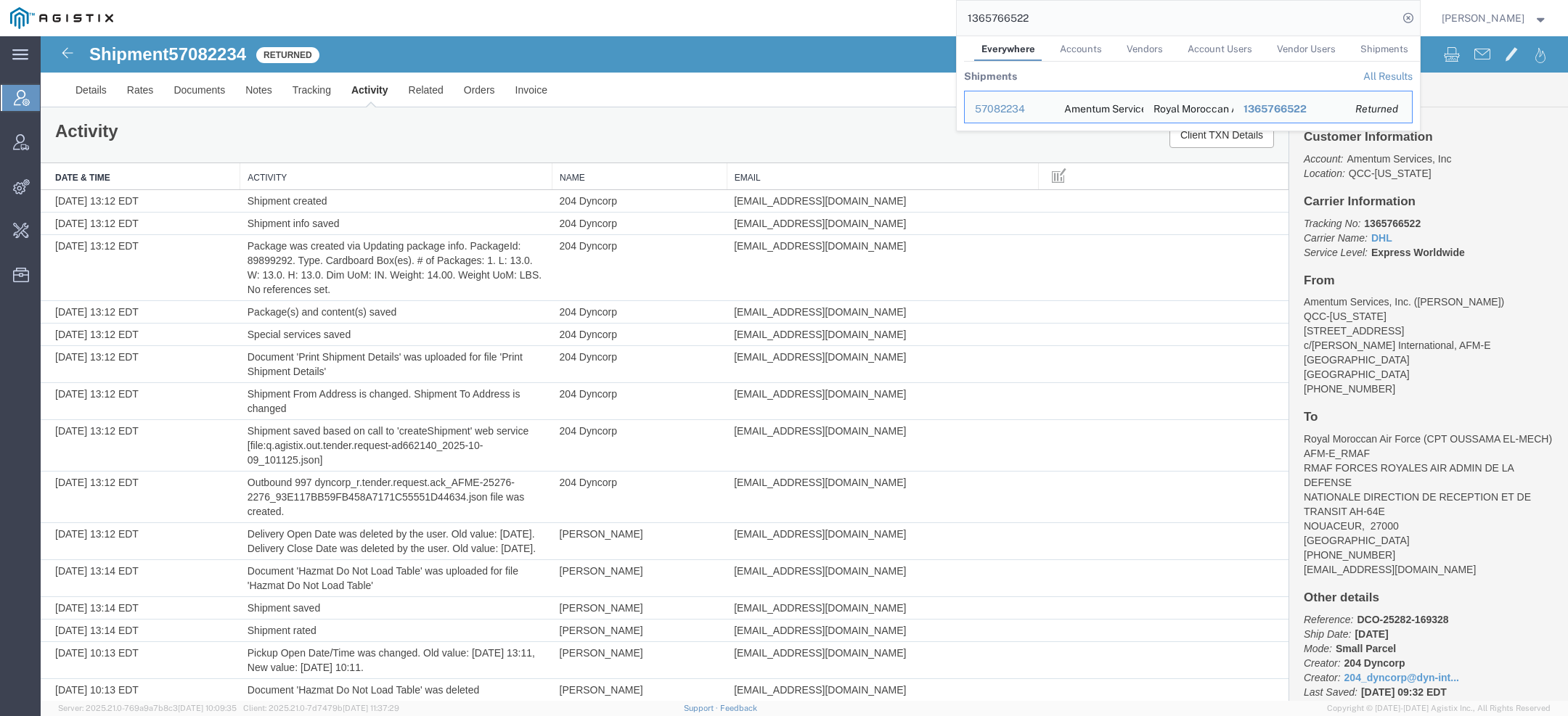
drag, startPoint x: 1074, startPoint y: 16, endPoint x: 752, endPoint y: 16, distance: 322.0
click at [856, 16] on div "1365766522 Everywhere Accounts Vendors Account Users Vendor Users Shipments Shi…" at bounding box center [772, 18] width 1297 height 36
paste input "blinecustomerservice@eaton.com"
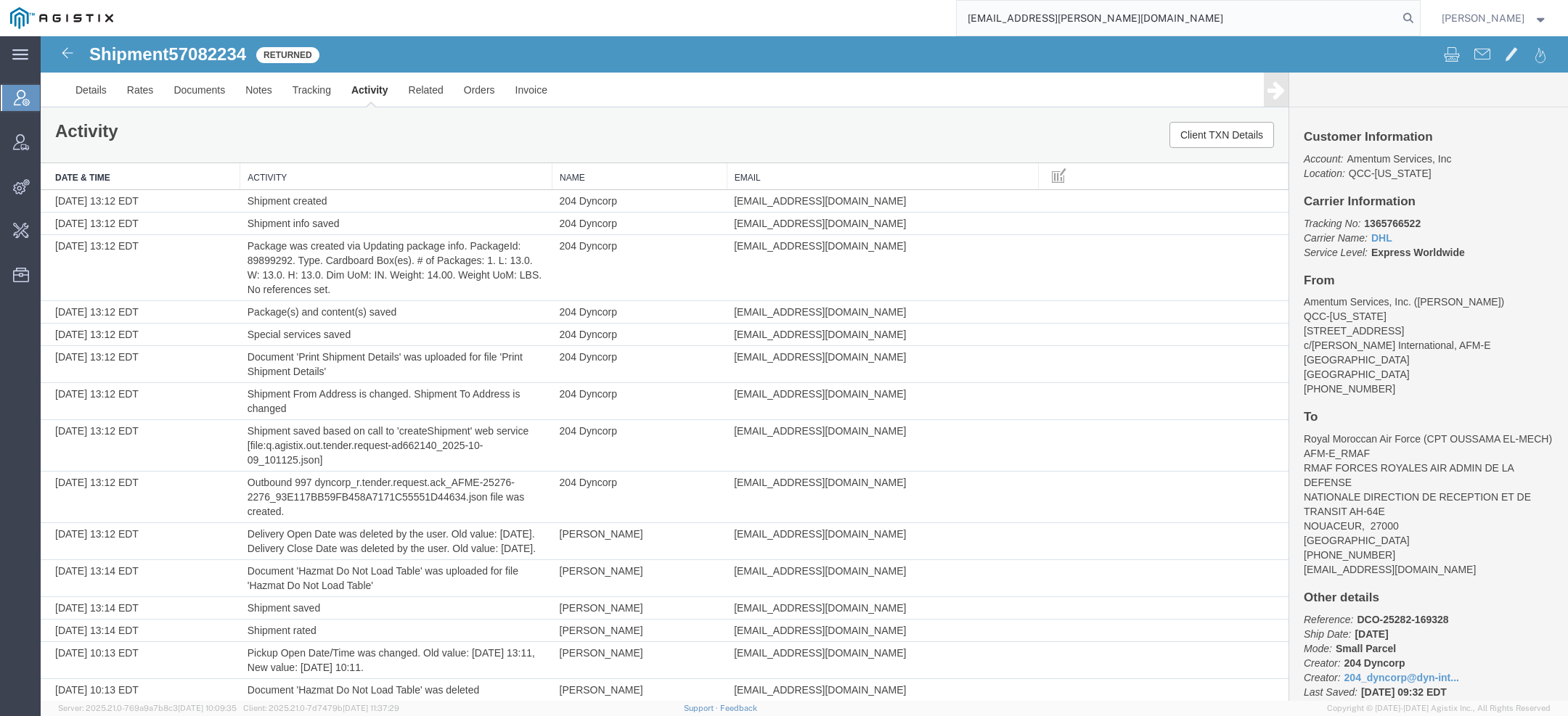
type input "blinecustomerservice@eaton.com"
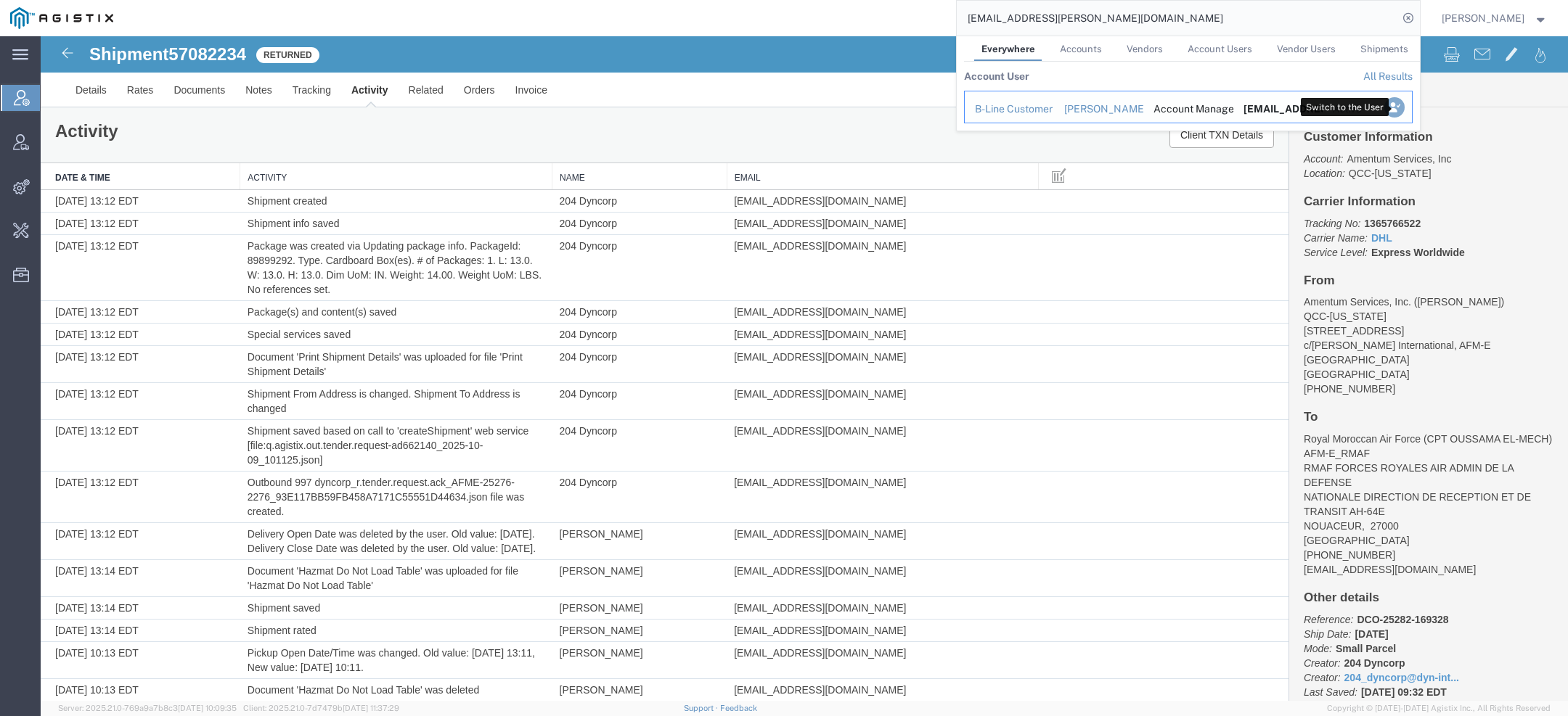
click at [1398, 108] on icon "Search Results" at bounding box center [1394, 107] width 21 height 21
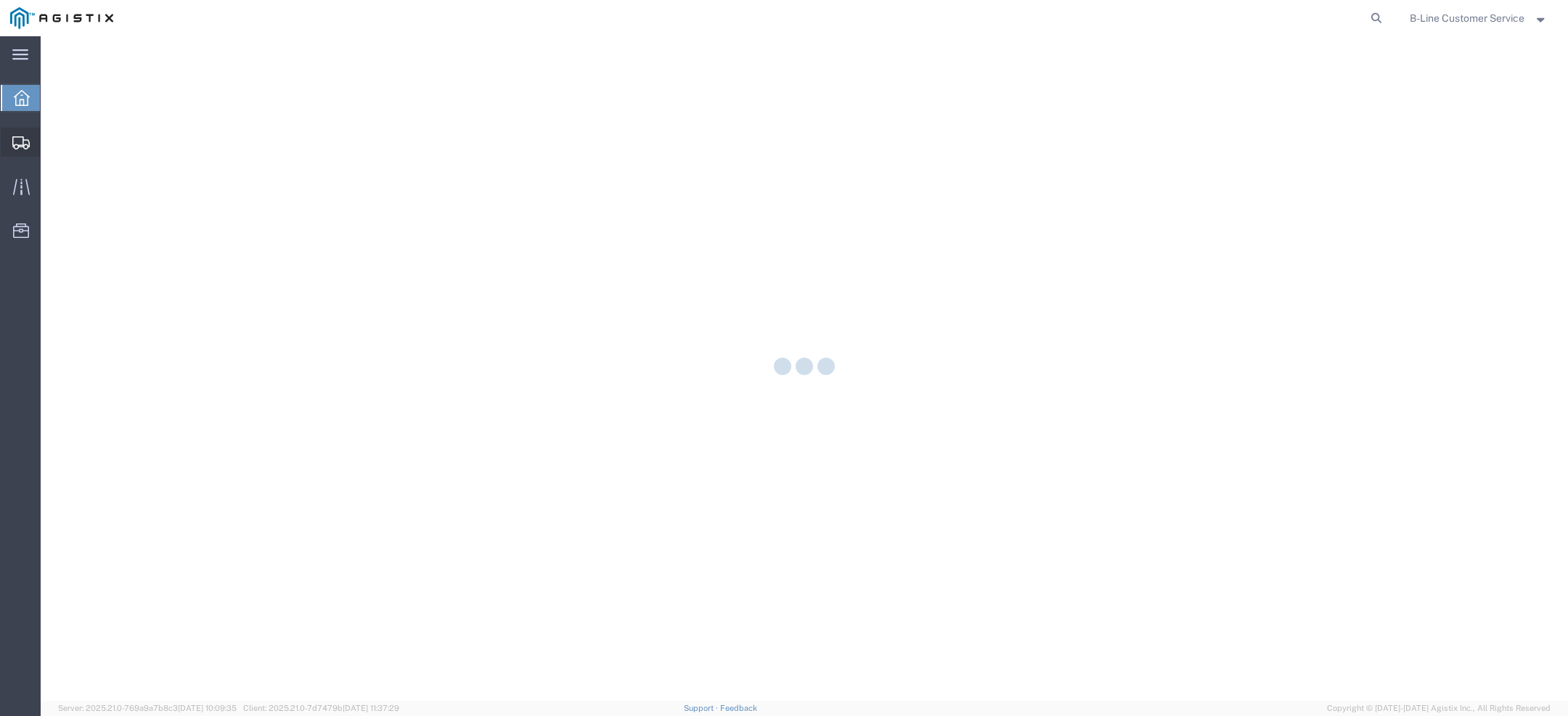
click at [12, 137] on icon at bounding box center [21, 143] width 18 height 13
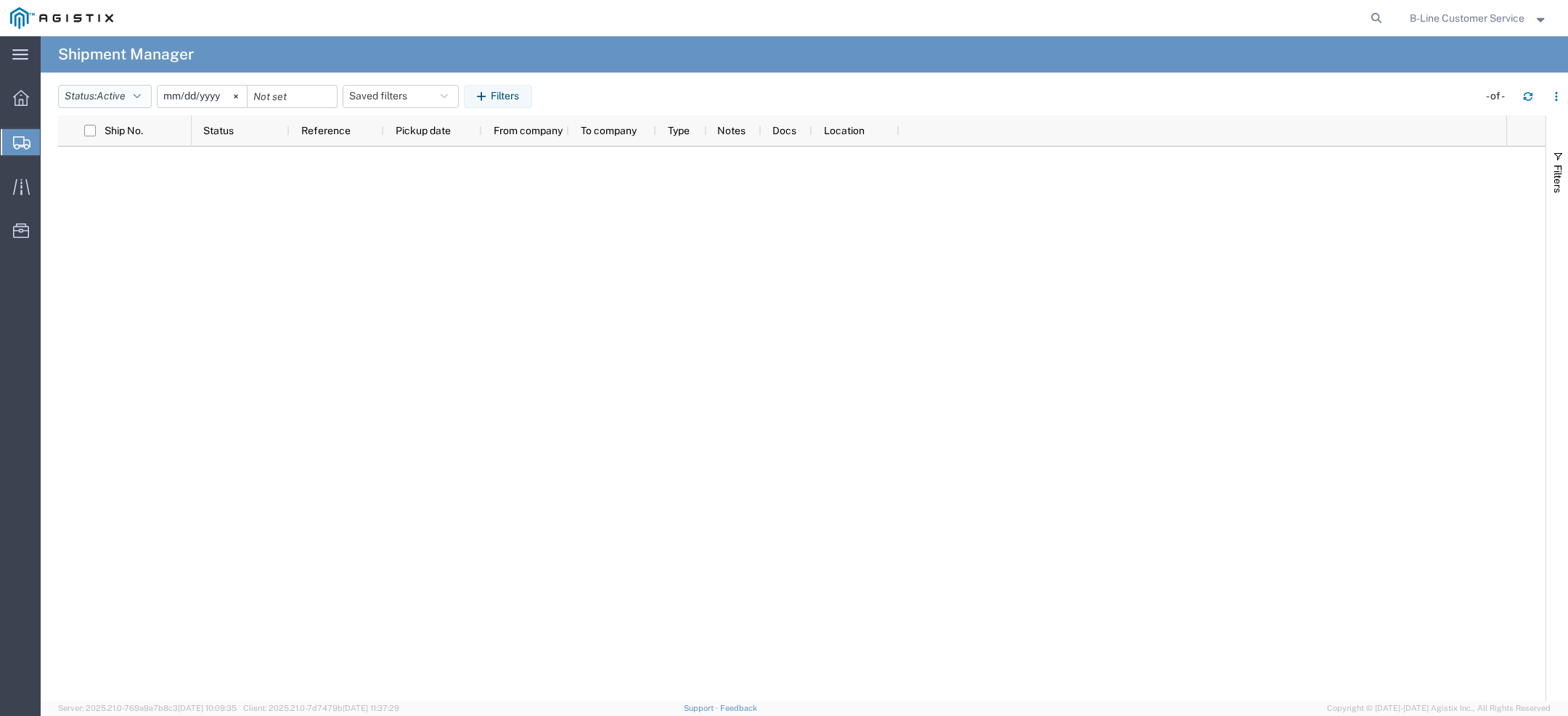
click at [146, 103] on button "Status: Active" at bounding box center [104, 97] width 93 height 23
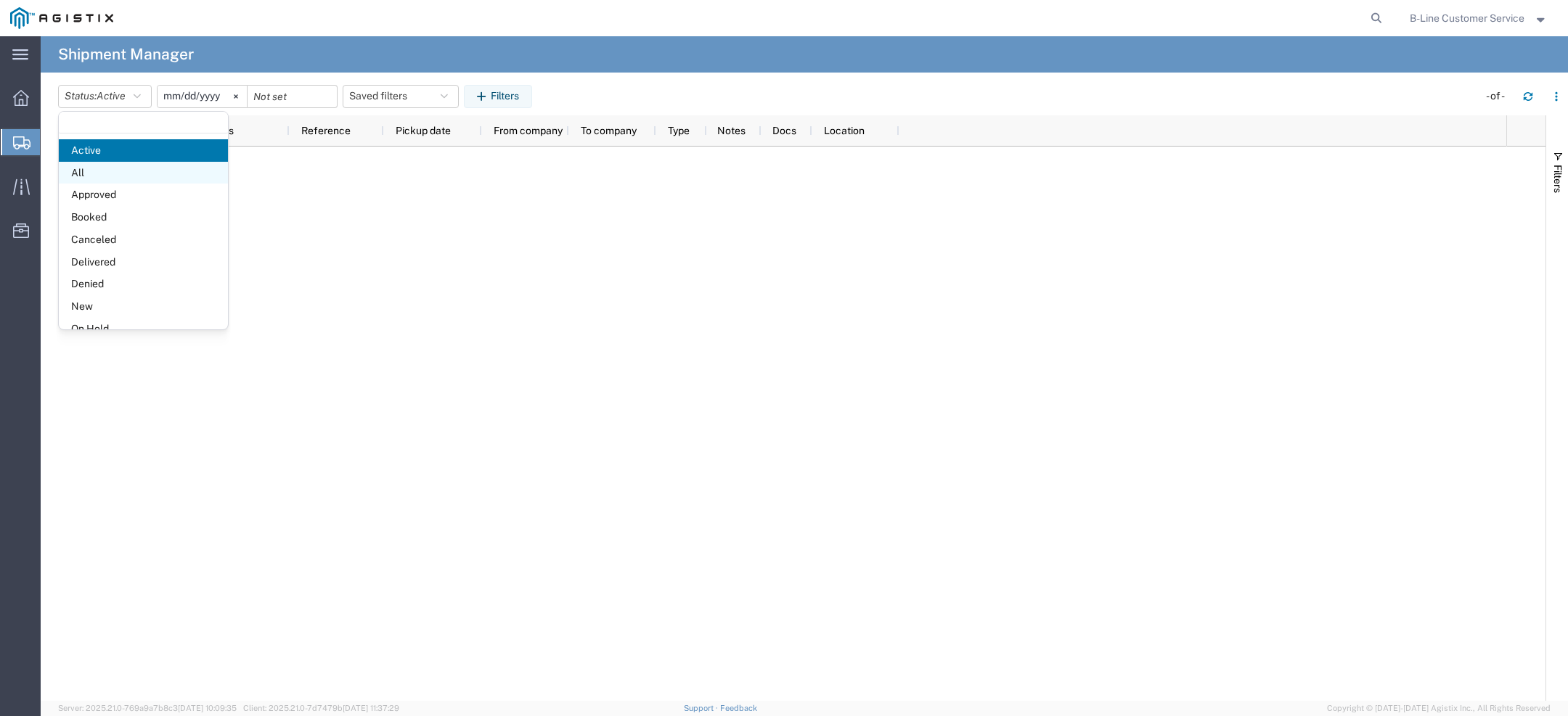
click at [129, 176] on span "All" at bounding box center [143, 173] width 169 height 23
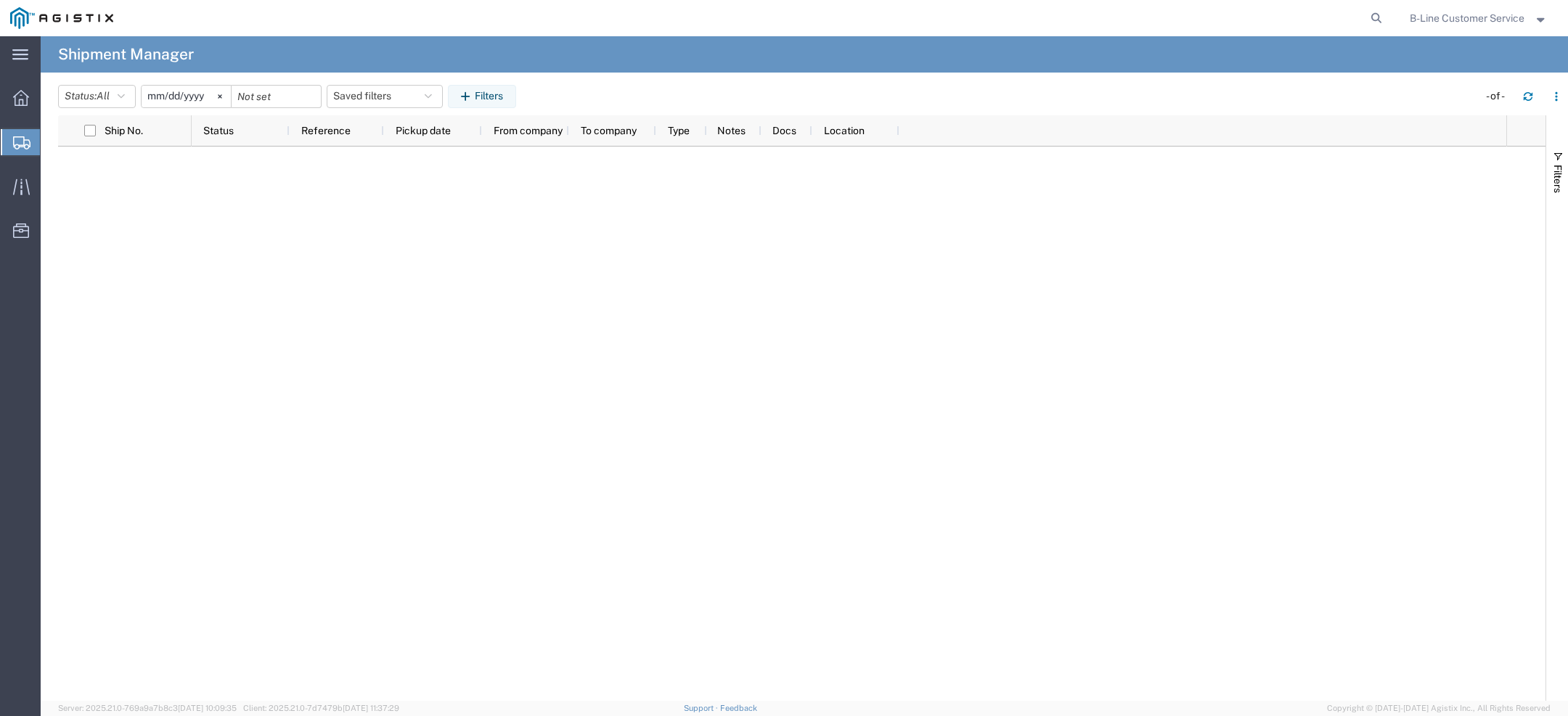
click at [1470, 21] on span "B-Line Customer Service" at bounding box center [1467, 18] width 115 height 16
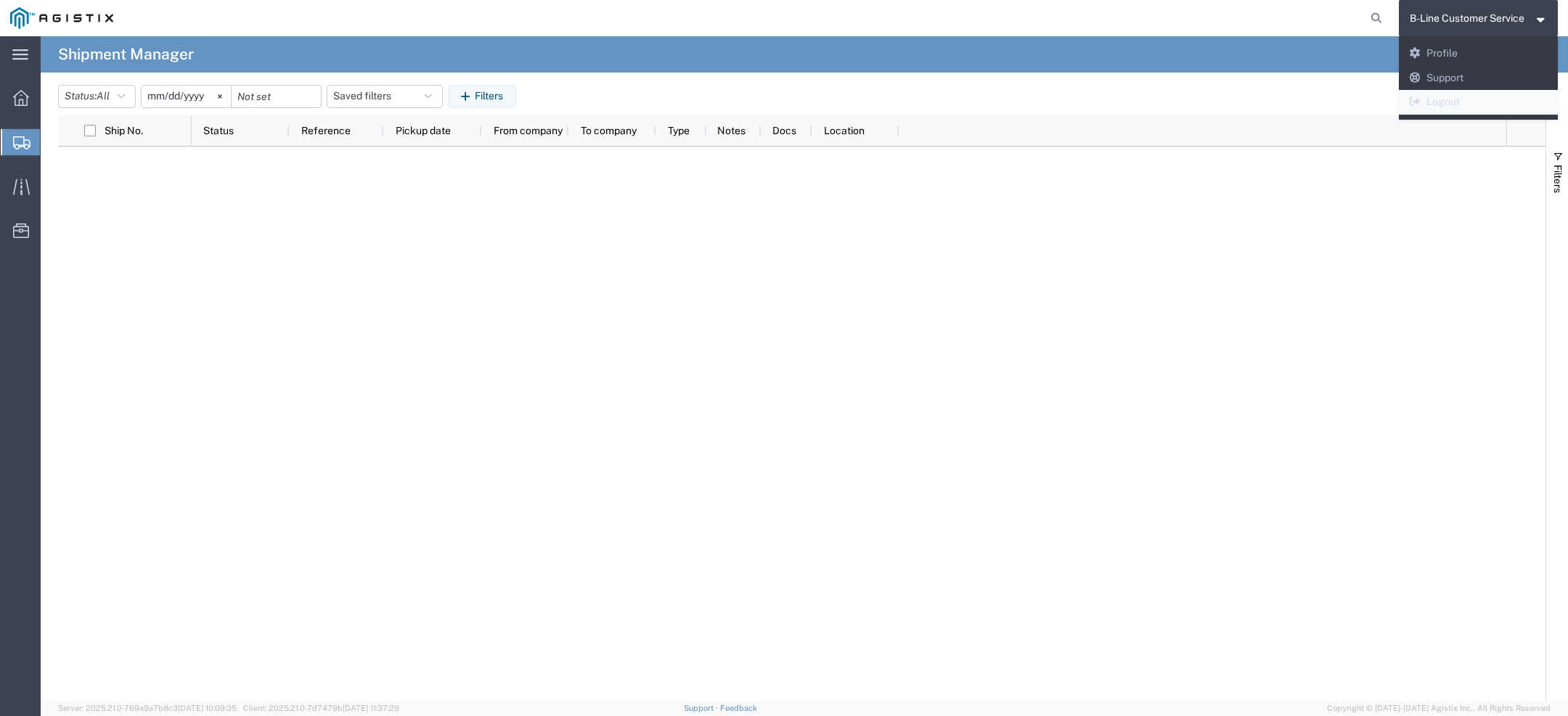
click at [1450, 96] on link "Logout" at bounding box center [1478, 103] width 159 height 25
